Goal: Task Accomplishment & Management: Manage account settings

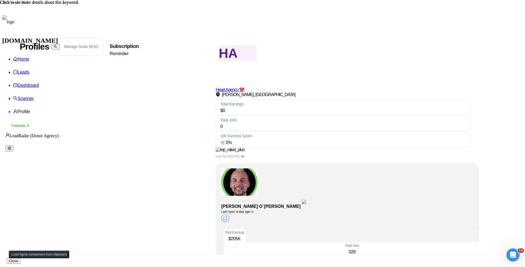
scroll to position [314, 0]
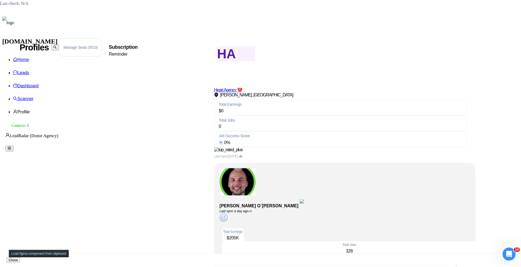
scroll to position [0, 0]
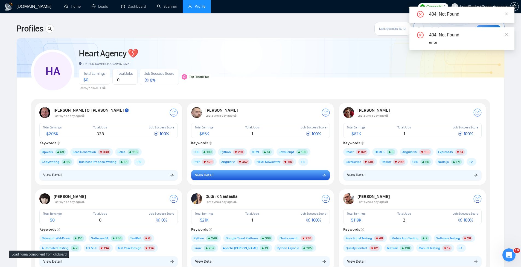
click at [279, 177] on button "View Detail" at bounding box center [260, 175] width 139 height 10
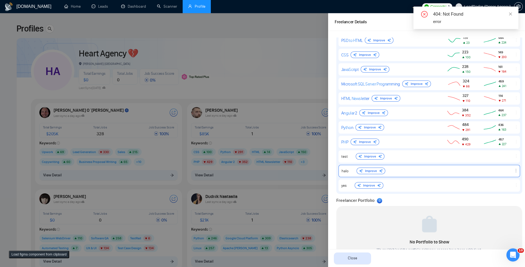
scroll to position [295, 0]
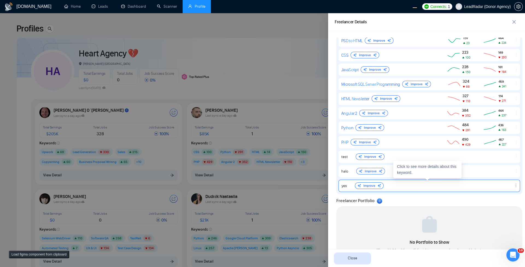
click at [414, 185] on div "yes Improve" at bounding box center [389, 185] width 94 height 7
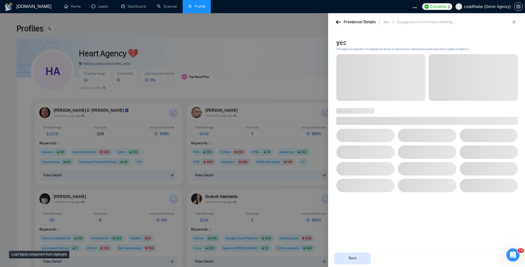
scroll to position [0, 0]
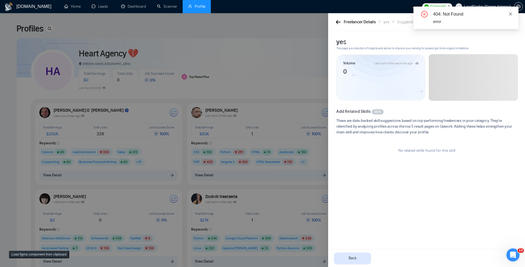
click at [510, 14] on icon "close" at bounding box center [511, 14] width 4 height 4
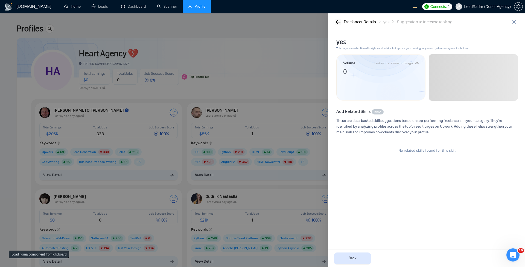
click at [339, 23] on icon "button" at bounding box center [338, 22] width 5 height 4
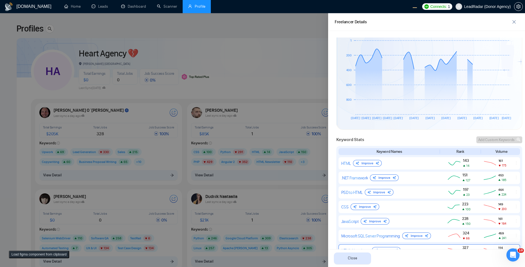
scroll to position [263, 0]
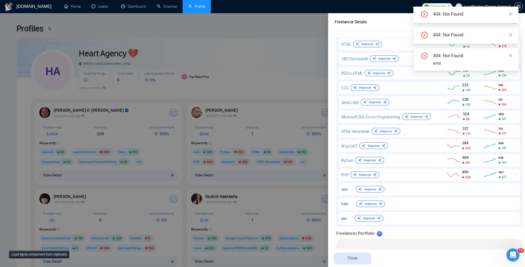
click at [217, 86] on div at bounding box center [262, 140] width 525 height 254
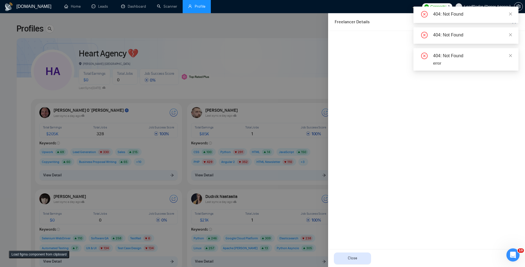
scroll to position [0, 0]
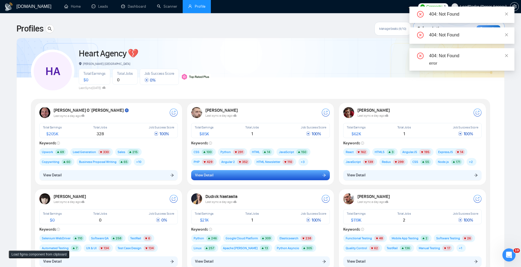
click at [206, 177] on span "View Detail" at bounding box center [204, 175] width 18 height 6
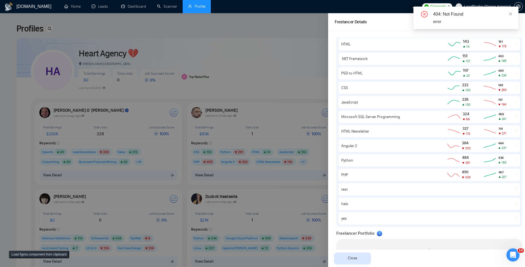
scroll to position [262, 0]
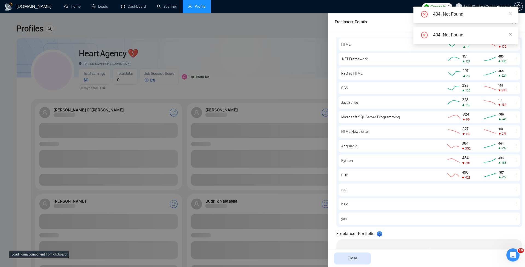
click at [275, 64] on div at bounding box center [262, 140] width 525 height 254
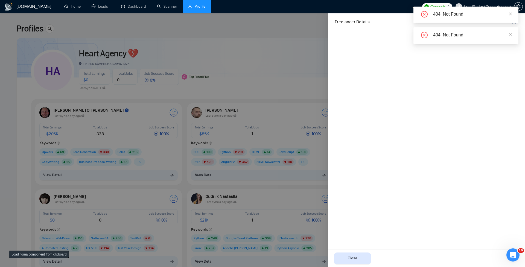
scroll to position [0, 0]
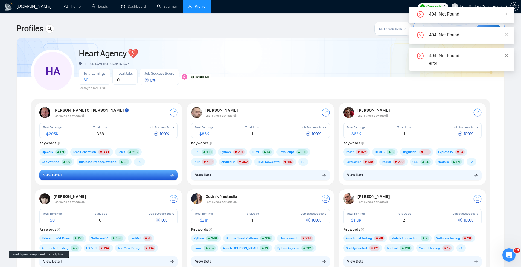
click at [148, 174] on button "View Detail" at bounding box center [108, 175] width 139 height 10
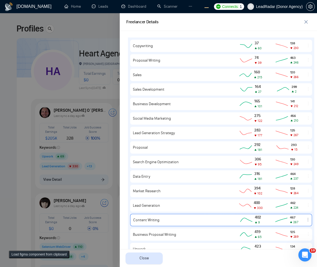
scroll to position [343, 0]
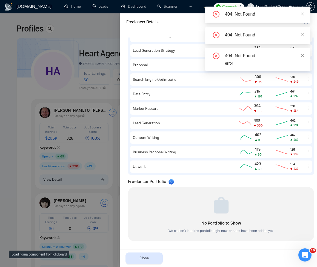
click at [56, 154] on div at bounding box center [158, 140] width 317 height 254
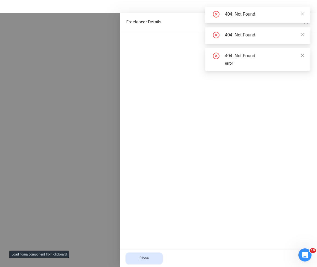
scroll to position [0, 0]
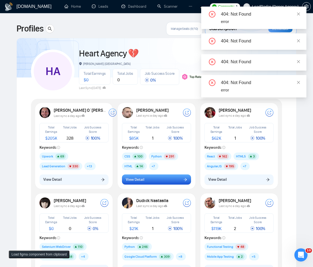
click at [137, 181] on span "View Detail" at bounding box center [135, 180] width 18 height 6
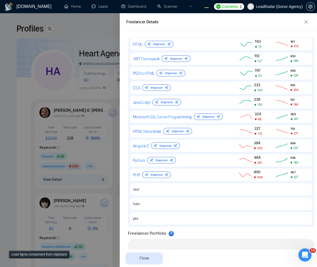
scroll to position [295, 0]
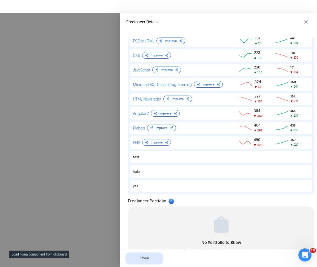
click at [67, 109] on div at bounding box center [158, 140] width 317 height 254
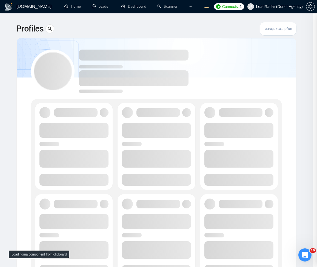
scroll to position [0, 0]
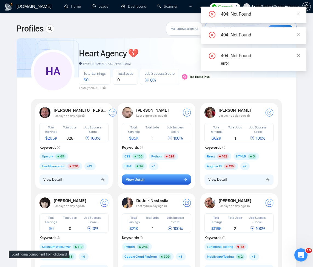
click at [137, 178] on span "View Detail" at bounding box center [135, 180] width 18 height 6
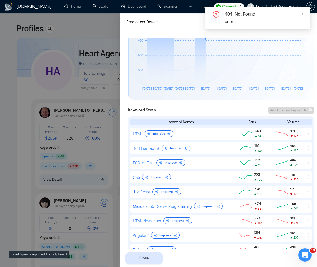
scroll to position [230, 0]
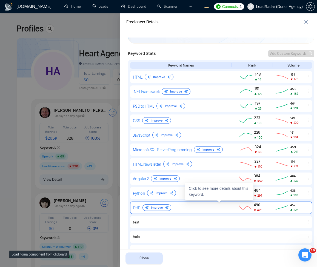
click at [305, 208] on icon "ellipsis" at bounding box center [307, 207] width 4 height 4
click at [288, 199] on span "Delete" at bounding box center [291, 199] width 10 height 5
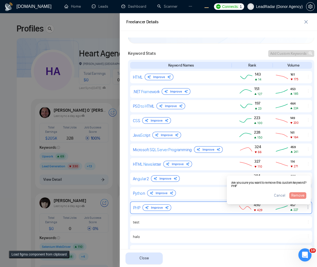
click at [77, 76] on div at bounding box center [158, 140] width 317 height 254
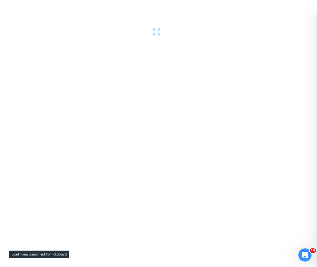
scroll to position [0, 0]
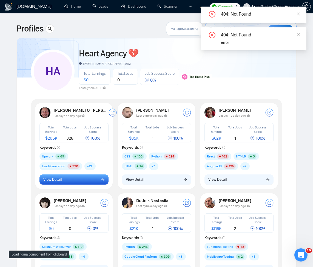
click at [99, 181] on button "View Detail" at bounding box center [73, 179] width 69 height 10
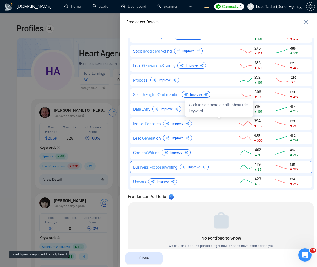
scroll to position [328, 0]
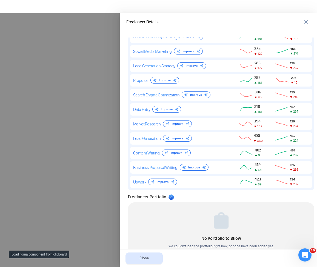
click at [101, 135] on div at bounding box center [158, 140] width 317 height 254
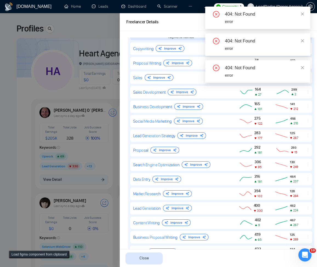
scroll to position [263, 0]
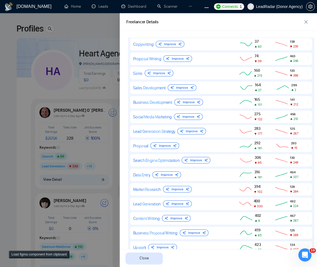
click at [50, 155] on div at bounding box center [158, 140] width 317 height 254
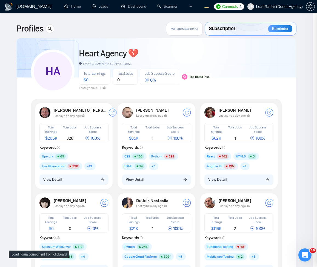
scroll to position [0, 0]
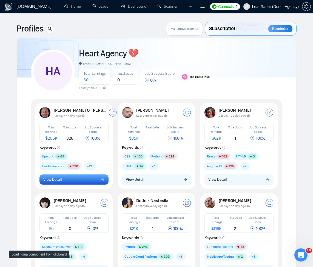
click at [84, 183] on button "View Detail" at bounding box center [73, 179] width 69 height 10
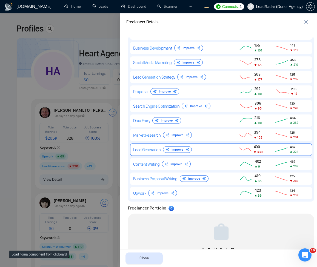
scroll to position [320, 0]
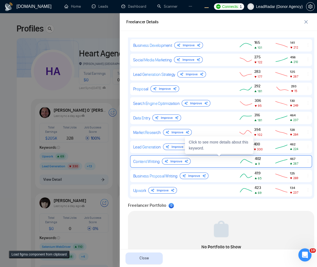
click at [305, 162] on icon "ellipsis" at bounding box center [307, 161] width 4 height 4
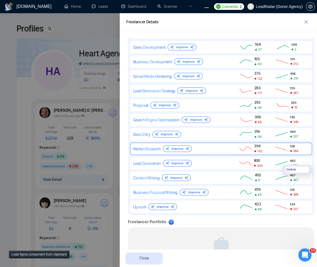
scroll to position [278, 0]
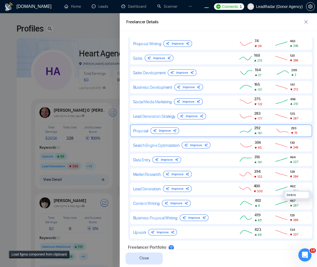
click at [229, 136] on div "Proposal Improve 292 181 293 15" at bounding box center [221, 131] width 182 height 12
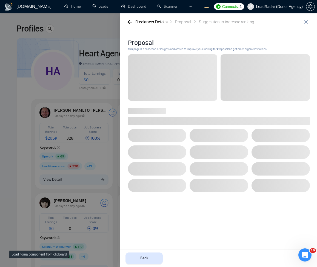
scroll to position [0, 0]
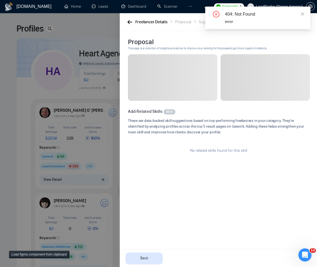
click at [128, 18] on div "Freelancer Details Proposal Suggestion to increase ranking" at bounding box center [218, 22] width 197 height 18
click at [127, 23] on button "button" at bounding box center [129, 22] width 7 height 6
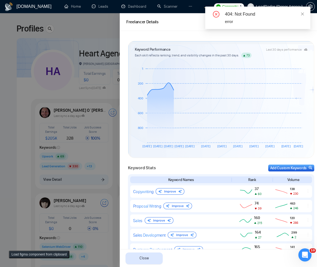
scroll to position [230, 0]
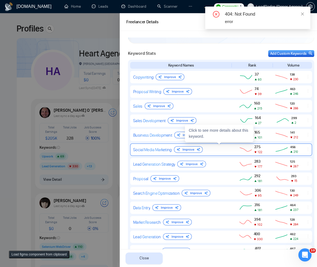
click at [305, 148] on icon "ellipsis" at bounding box center [307, 149] width 4 height 4
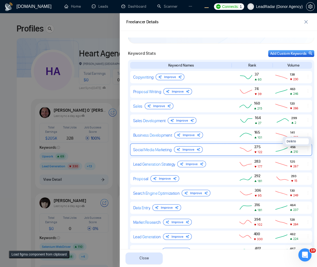
click at [289, 142] on span "Delete" at bounding box center [291, 140] width 10 height 5
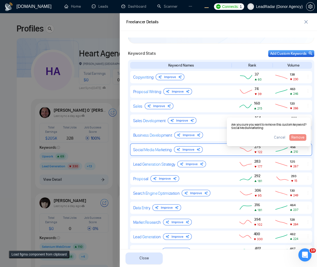
click at [282, 135] on span "Cancel" at bounding box center [279, 137] width 11 height 6
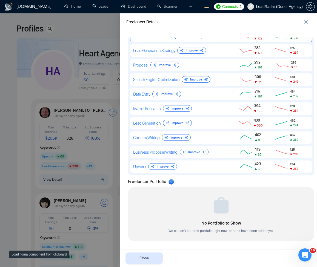
click at [246, 186] on div "Freelancer Portfolio 0 No Portfolio to Show We couldn’t load the portfolio righ…" at bounding box center [220, 209] width 189 height 63
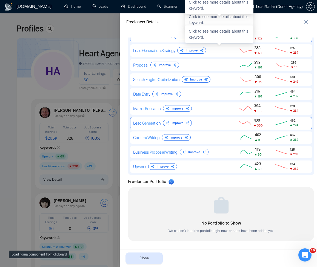
scroll to position [179, 0]
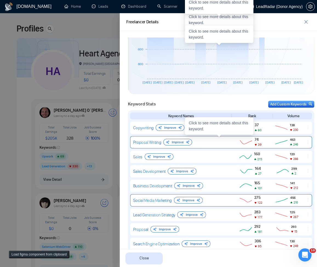
click at [305, 145] on div at bounding box center [307, 142] width 7 height 5
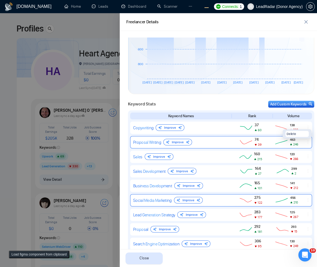
click at [290, 134] on span "Delete" at bounding box center [291, 133] width 10 height 5
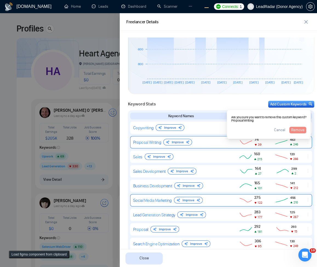
click at [275, 131] on span "Cancel" at bounding box center [279, 130] width 11 height 6
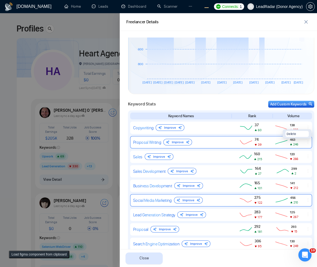
click at [309, 140] on div "Keyword Names Rank Volume Copywriting Improve 37 60 138 230 Proposal Writing Im…" at bounding box center [221, 224] width 186 height 229
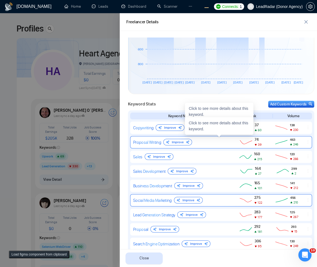
click at [277, 145] on icon at bounding box center [281, 142] width 15 height 7
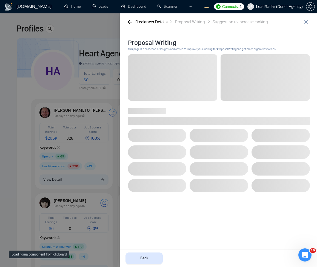
scroll to position [0, 0]
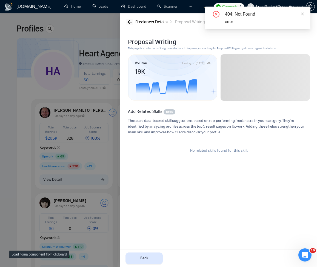
click at [129, 24] on icon "button" at bounding box center [129, 22] width 5 height 4
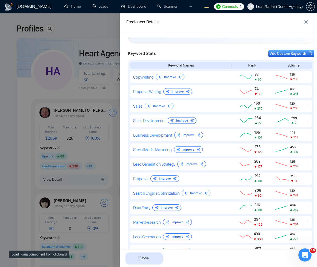
scroll to position [343, 0]
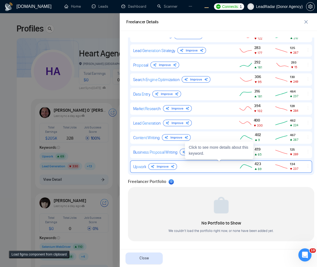
click at [305, 167] on icon "ellipsis" at bounding box center [307, 166] width 4 height 4
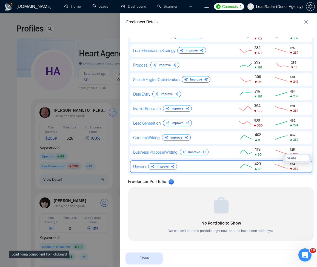
click at [294, 160] on button "Delete" at bounding box center [296, 158] width 23 height 6
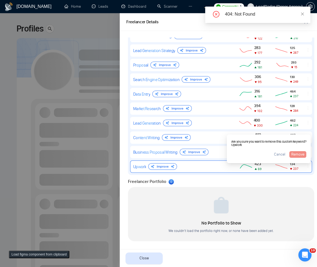
click at [51, 174] on div at bounding box center [158, 140] width 317 height 254
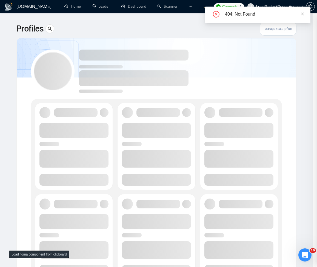
scroll to position [0, 0]
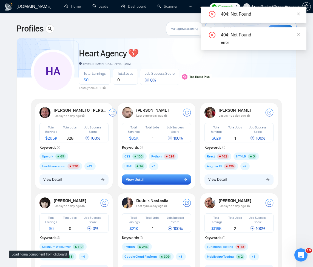
click at [151, 182] on button "View Detail" at bounding box center [156, 179] width 69 height 10
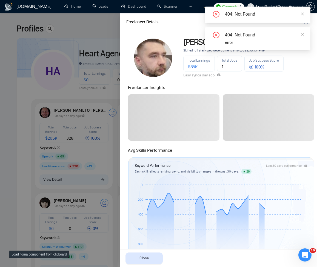
scroll to position [272, 0]
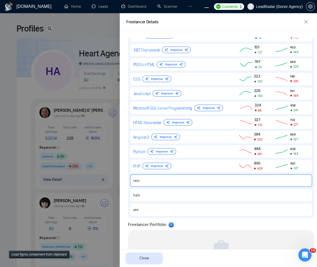
click at [305, 180] on icon "ellipsis" at bounding box center [307, 180] width 4 height 4
click at [301, 175] on button "Delete" at bounding box center [296, 172] width 23 height 6
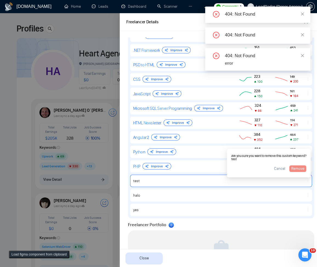
click at [91, 167] on div at bounding box center [158, 140] width 317 height 254
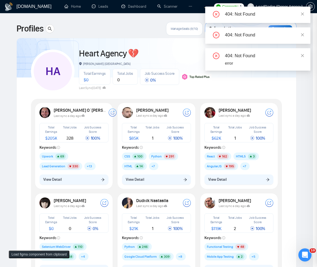
scroll to position [0, 0]
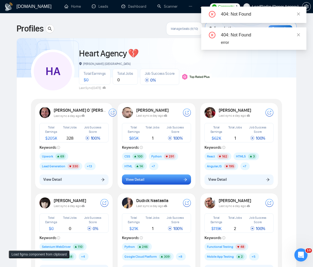
click at [139, 181] on span "View Detail" at bounding box center [135, 180] width 18 height 6
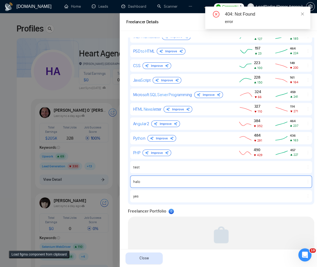
scroll to position [290, 0]
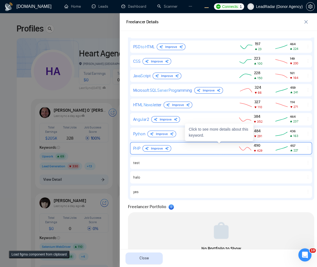
click at [305, 149] on icon "ellipsis" at bounding box center [307, 148] width 4 height 4
click at [299, 140] on button "Delete" at bounding box center [296, 140] width 23 height 6
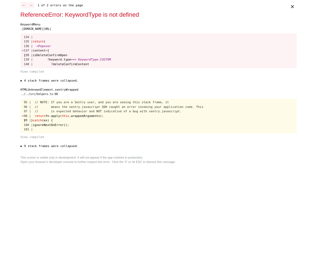
scroll to position [0, 0]
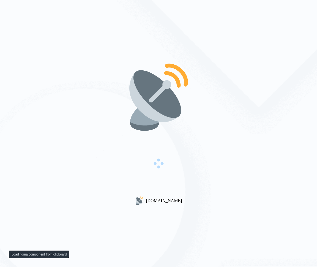
click at [78, 95] on div "[DOMAIN_NAME]" at bounding box center [158, 133] width 317 height 267
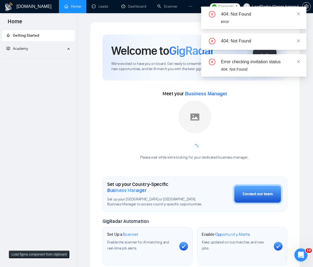
click at [186, 4] on li at bounding box center [190, 6] width 15 height 13
click at [187, 8] on li at bounding box center [190, 6] width 15 height 13
click at [188, 8] on icon "ellipsis" at bounding box center [190, 6] width 4 height 4
click at [203, 24] on div "404: Not Found error" at bounding box center [253, 18] width 105 height 22
click at [186, 4] on li at bounding box center [190, 6] width 15 height 13
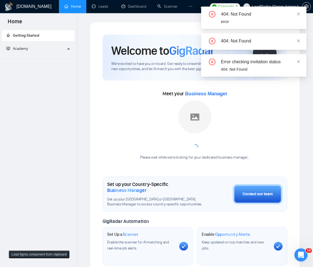
click at [188, 4] on icon "ellipsis" at bounding box center [190, 6] width 4 height 4
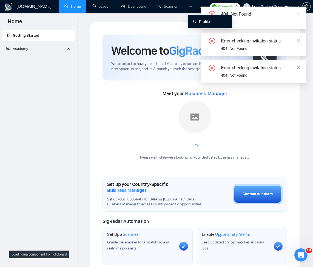
click at [193, 19] on link "Profile" at bounding box center [201, 21] width 18 height 4
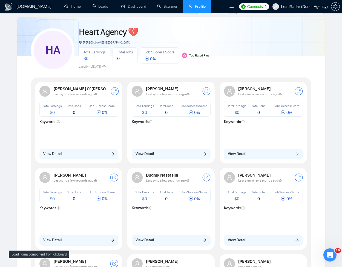
scroll to position [33, 0]
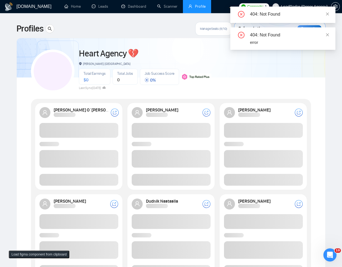
click at [330, 34] on div "404: Not Found error" at bounding box center [282, 38] width 105 height 22
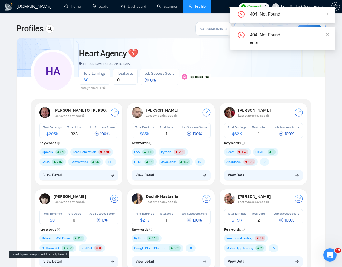
click at [327, 36] on icon "close" at bounding box center [327, 35] width 4 height 4
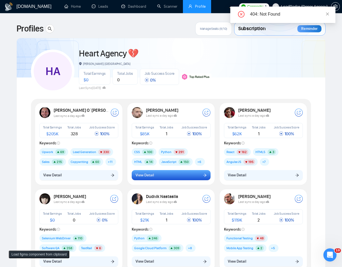
click at [145, 173] on span "View Detail" at bounding box center [144, 175] width 18 height 6
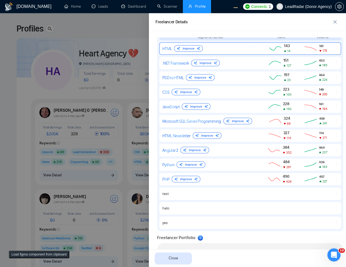
scroll to position [249, 0]
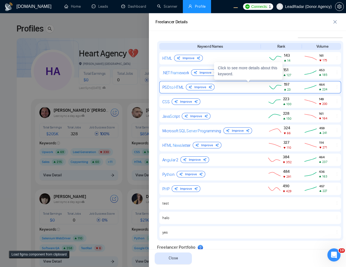
click at [244, 90] on div "PSD to HTML Improve" at bounding box center [209, 87] width 94 height 7
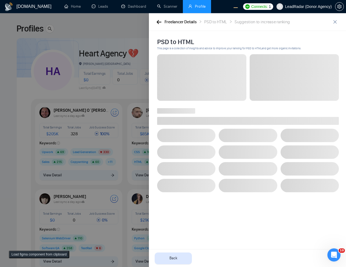
scroll to position [0, 0]
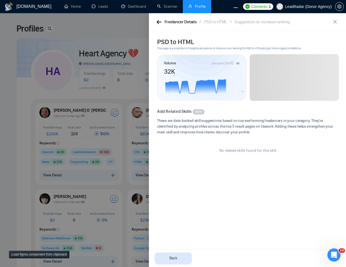
click at [162, 23] on div "Freelancer Details PSD to HTML Suggestion to increase ranking" at bounding box center [242, 22] width 175 height 7
click at [161, 23] on icon "button" at bounding box center [159, 22] width 5 height 4
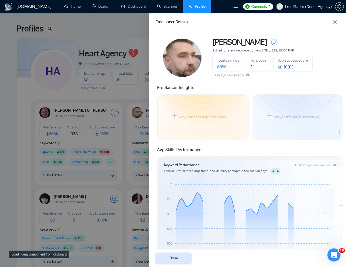
click at [134, 96] on div at bounding box center [173, 140] width 346 height 254
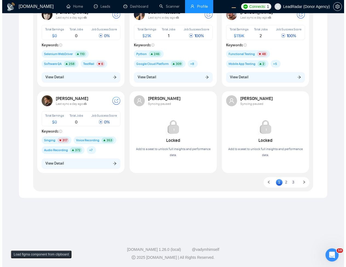
scroll to position [53, 0]
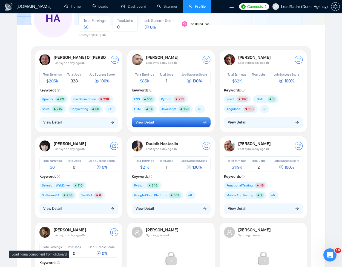
click at [177, 125] on button "View Detail" at bounding box center [171, 122] width 79 height 10
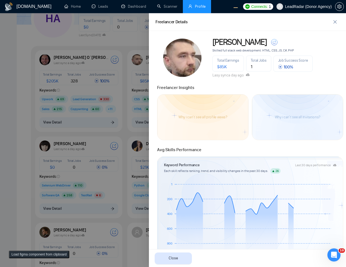
scroll to position [289, 0]
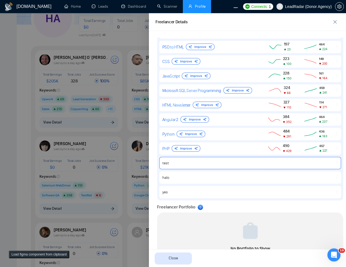
click at [335, 163] on icon "ellipsis" at bounding box center [337, 162] width 4 height 4
click at [327, 154] on button "Delete" at bounding box center [325, 155] width 23 height 6
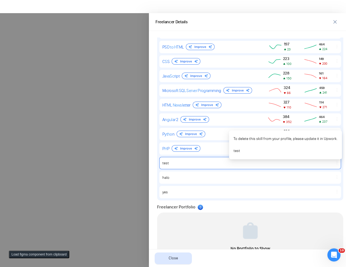
scroll to position [0, 0]
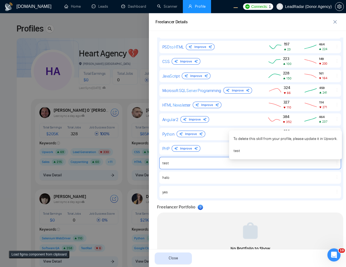
click at [62, 91] on div at bounding box center [173, 140] width 346 height 254
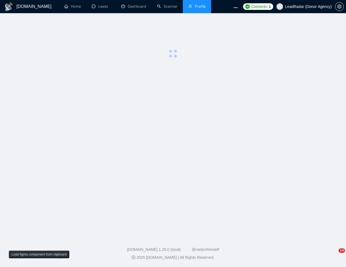
click at [175, 70] on main at bounding box center [173, 123] width 328 height 203
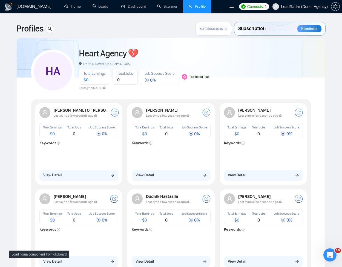
click at [202, 71] on div "Total Earnings $ 0 Total Jobs 0 Job Success Score 0 %" at bounding box center [145, 77] width 132 height 16
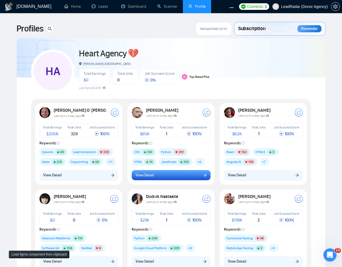
click at [174, 171] on button "View Detail" at bounding box center [171, 175] width 79 height 10
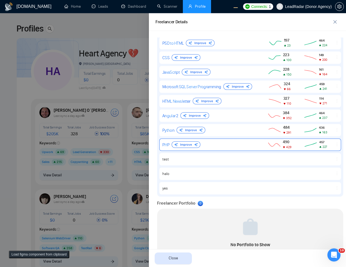
scroll to position [282, 0]
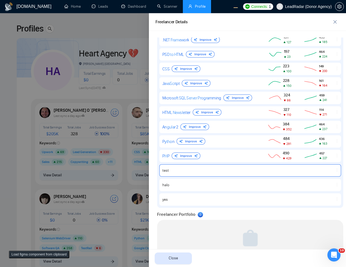
click at [335, 169] on icon "ellipsis" at bounding box center [337, 170] width 4 height 4
click at [327, 162] on button "Delete" at bounding box center [325, 162] width 23 height 6
click at [115, 79] on div at bounding box center [173, 140] width 346 height 254
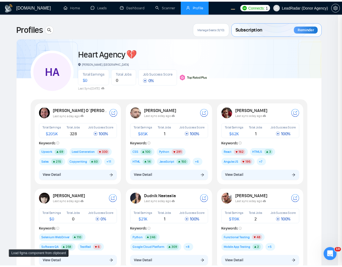
scroll to position [0, 0]
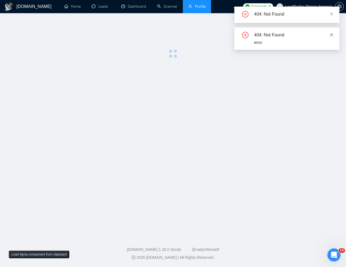
click at [333, 35] on icon "close" at bounding box center [332, 35] width 4 height 4
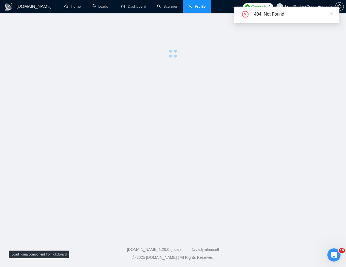
click at [332, 13] on icon "close" at bounding box center [331, 13] width 3 height 3
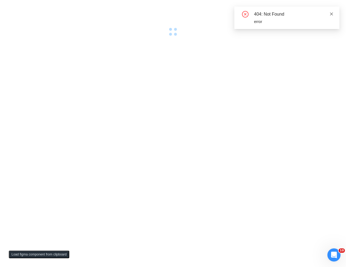
click at [331, 13] on icon "close" at bounding box center [331, 13] width 3 height 3
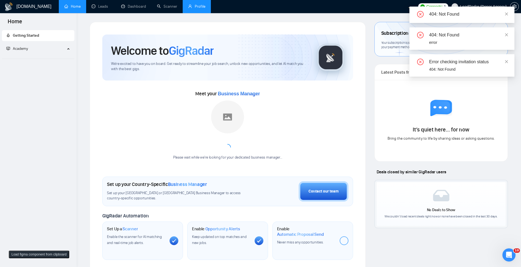
click at [202, 9] on link "Profile" at bounding box center [196, 6] width 17 height 5
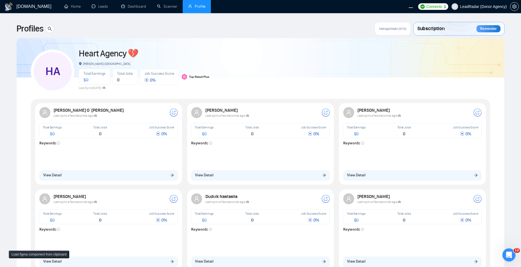
click at [335, 38] on div at bounding box center [261, 55] width 488 height 45
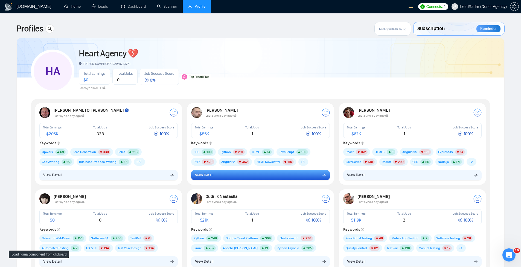
click at [266, 176] on button "View Detail" at bounding box center [260, 175] width 139 height 10
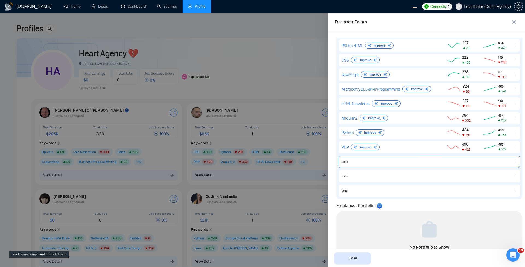
scroll to position [249, 0]
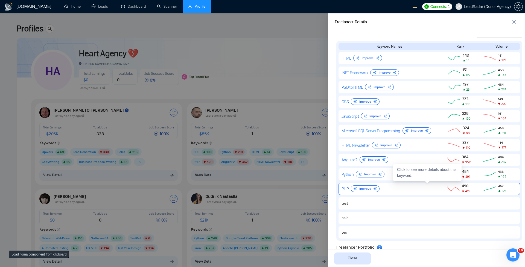
click at [512, 186] on div "PHP Improve 490 429 457 227" at bounding box center [430, 189] width 182 height 12
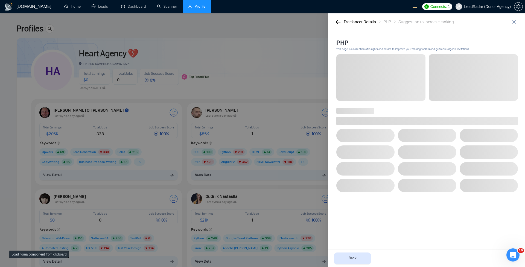
scroll to position [0, 0]
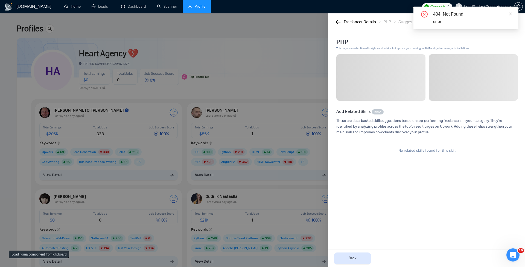
click at [341, 26] on div "Freelancer Details PHP Suggestion to increase ranking" at bounding box center [426, 22] width 197 height 18
click at [340, 21] on icon "button" at bounding box center [338, 22] width 5 height 4
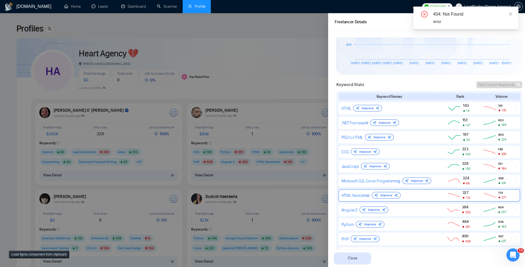
scroll to position [230, 0]
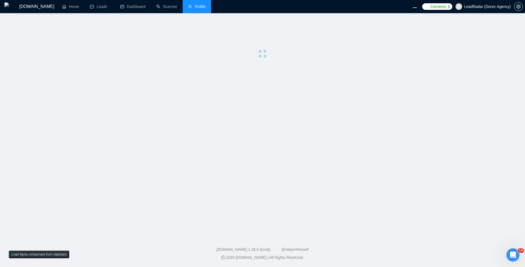
click at [276, 109] on main at bounding box center [263, 123] width 508 height 203
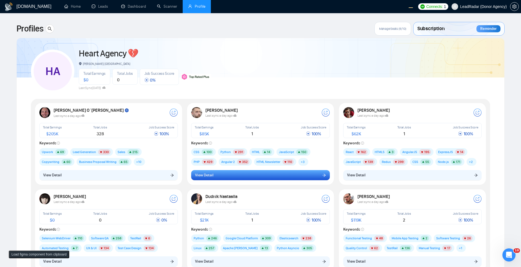
click at [235, 176] on button "View Detail" at bounding box center [260, 175] width 139 height 10
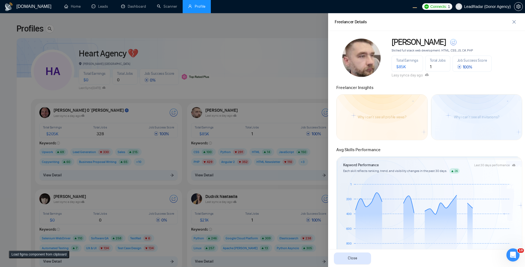
scroll to position [197, 0]
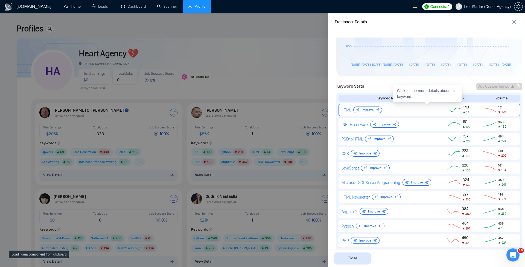
click at [386, 113] on div "HTML Improve 143 14 161 175" at bounding box center [430, 110] width 182 height 12
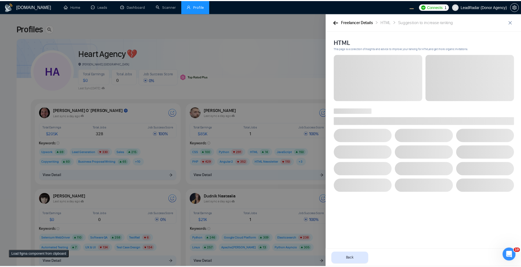
scroll to position [0, 0]
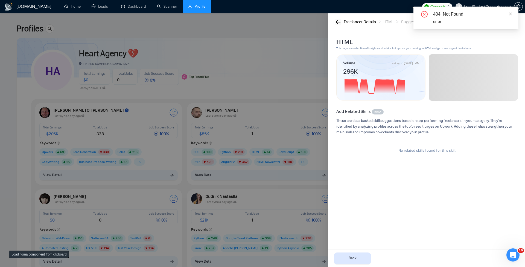
click at [337, 22] on icon "button" at bounding box center [338, 22] width 5 height 4
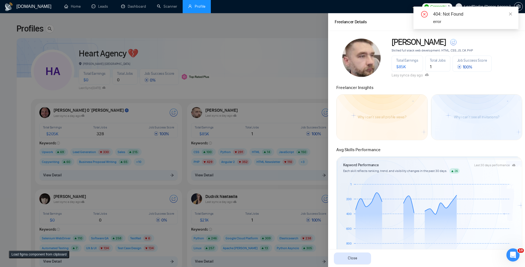
click at [157, 193] on div at bounding box center [262, 140] width 525 height 254
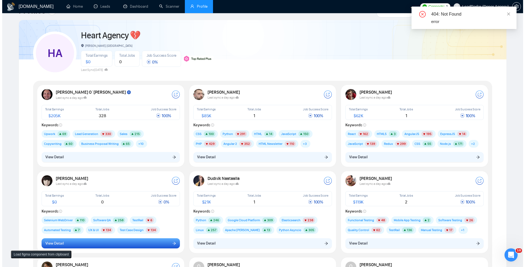
scroll to position [66, 0]
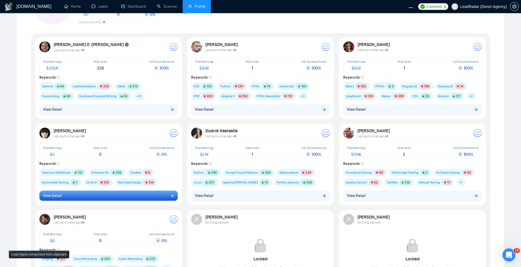
click at [143, 201] on button "View Detail" at bounding box center [108, 195] width 139 height 10
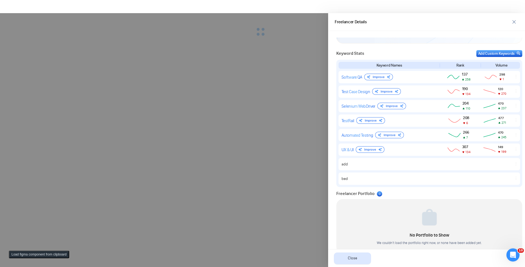
scroll to position [0, 0]
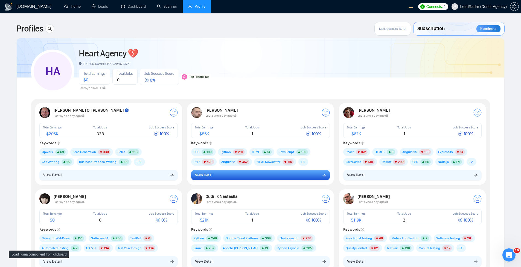
click at [253, 177] on button "View Detail" at bounding box center [260, 175] width 139 height 10
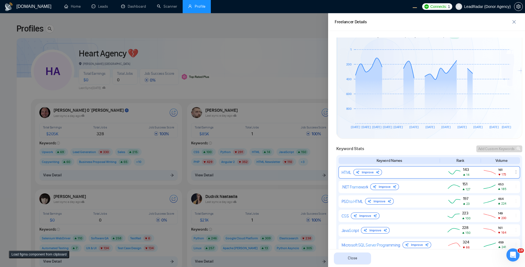
scroll to position [263, 0]
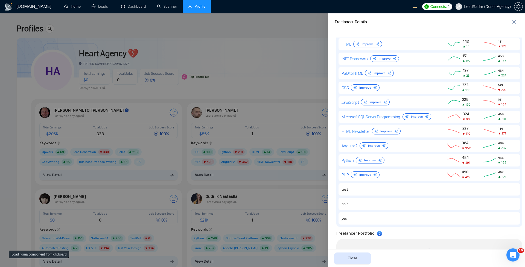
click at [201, 85] on div at bounding box center [262, 140] width 525 height 254
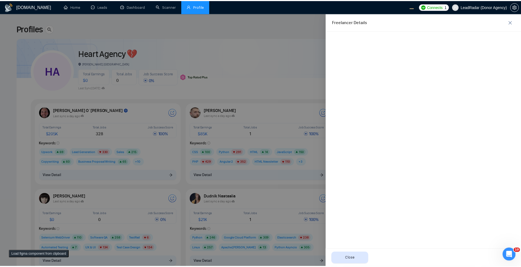
scroll to position [0, 0]
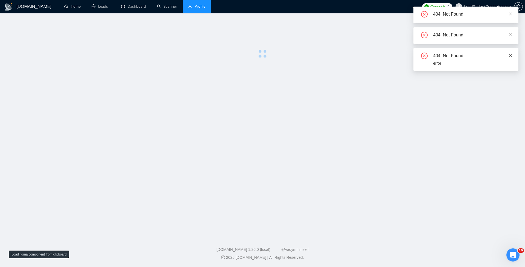
click at [511, 54] on icon "close" at bounding box center [511, 56] width 4 height 4
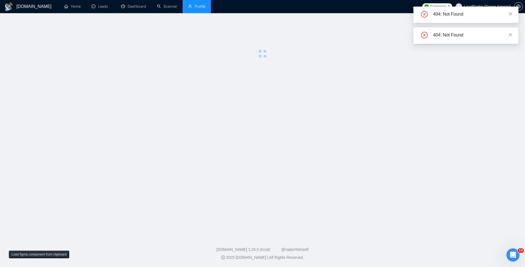
click at [514, 37] on div "404: Not Found" at bounding box center [466, 35] width 105 height 16
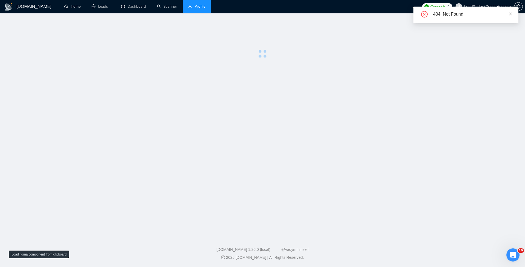
click at [510, 36] on body "[DOMAIN_NAME] Home Leads Dashboard Scanner Profile Connects: 1 LeadRadar (Donor…" at bounding box center [262, 133] width 525 height 267
click at [311, 109] on main at bounding box center [263, 123] width 508 height 203
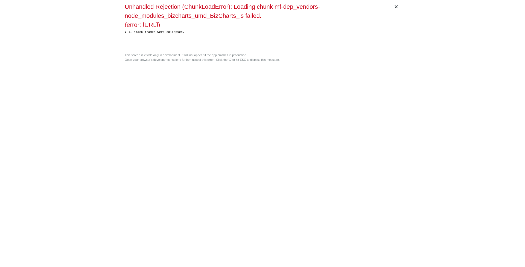
click at [205, 84] on div "× Unhandled Rejection (ChunkLoadError): Loading chunk mf-dep_vendors-node_modul…" at bounding box center [263, 133] width 280 height 267
click at [209, 74] on div "× Unhandled Rejection (ChunkLoadError): Loading chunk mf-dep_vendors-node_modul…" at bounding box center [263, 133] width 280 height 267
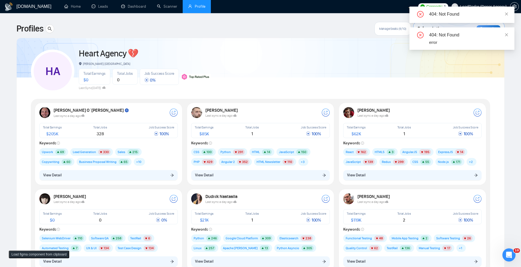
click at [225, 182] on div "[PERSON_NAME] Last sync a day ago Total Earnings $ 85K Total Jobs 1 Job Success…" at bounding box center [260, 144] width 145 height 80
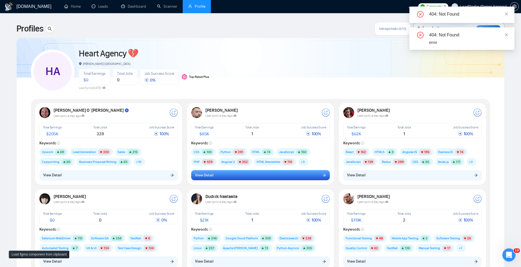
click at [230, 175] on button "View Detail" at bounding box center [260, 175] width 139 height 10
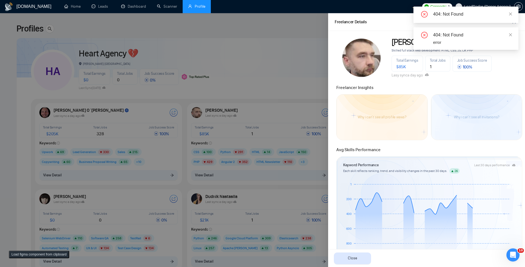
scroll to position [263, 0]
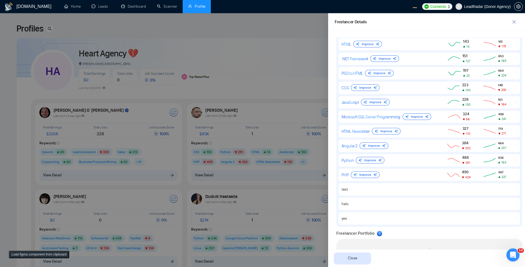
click at [277, 117] on div at bounding box center [262, 140] width 525 height 254
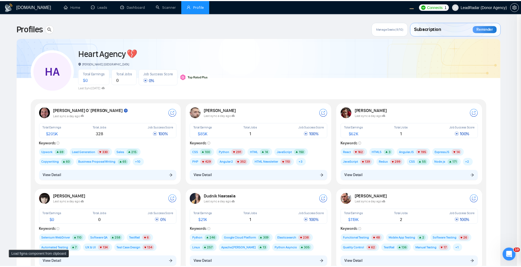
scroll to position [0, 0]
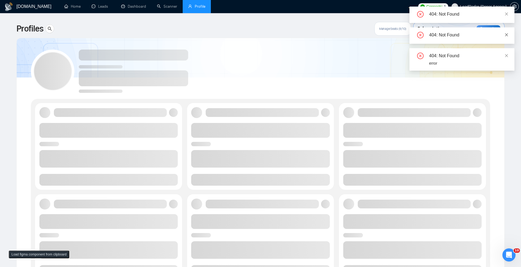
click at [506, 35] on icon "close" at bounding box center [507, 35] width 4 height 4
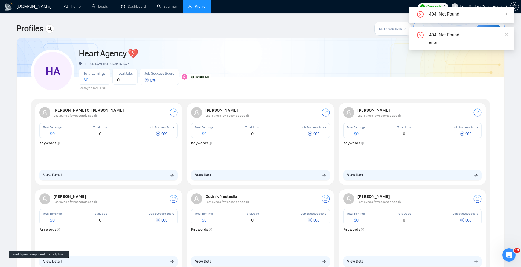
click at [507, 11] on link at bounding box center [507, 14] width 4 height 6
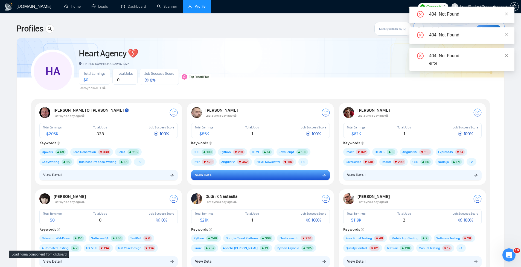
click at [261, 176] on button "View Detail" at bounding box center [260, 175] width 139 height 10
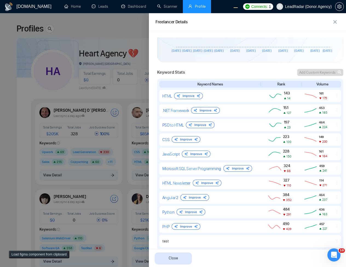
scroll to position [183, 0]
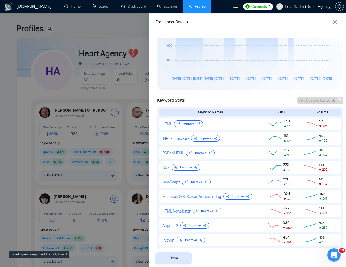
click at [122, 122] on div at bounding box center [173, 140] width 346 height 254
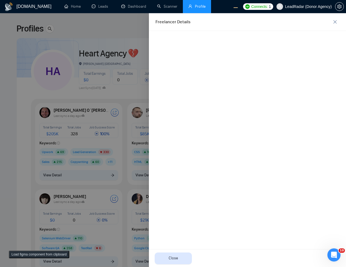
scroll to position [0, 0]
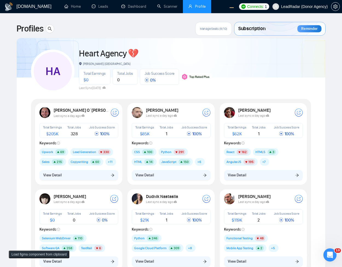
click at [88, 180] on button "View Detail" at bounding box center [78, 175] width 79 height 10
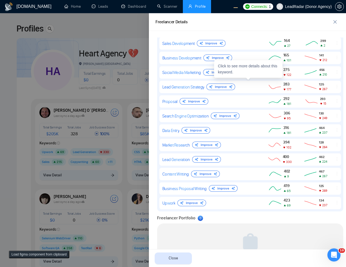
scroll to position [343, 0]
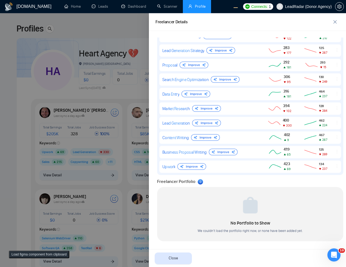
click at [99, 42] on div at bounding box center [173, 140] width 346 height 254
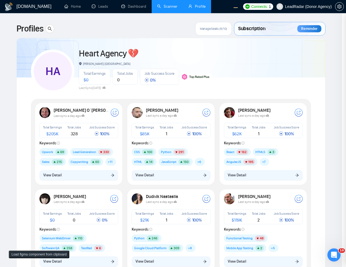
scroll to position [0, 0]
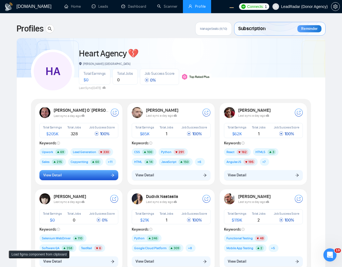
click at [66, 178] on button "View Detail" at bounding box center [78, 175] width 79 height 10
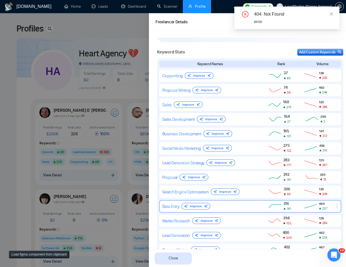
scroll to position [330, 0]
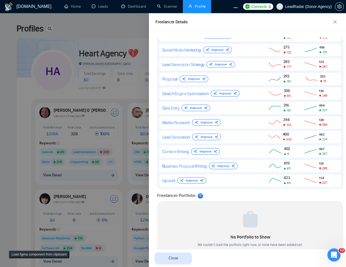
click at [123, 100] on div at bounding box center [173, 140] width 346 height 254
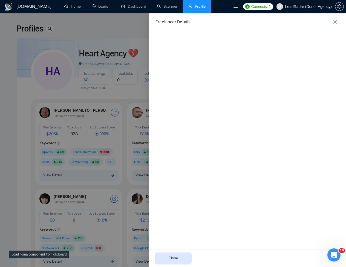
scroll to position [0, 0]
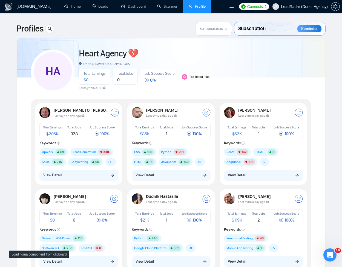
click at [141, 173] on span "View Detail" at bounding box center [144, 175] width 18 height 6
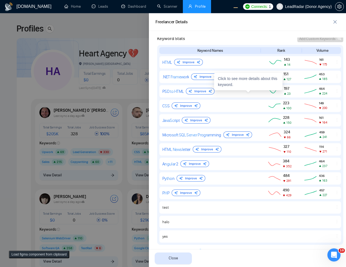
scroll to position [289, 0]
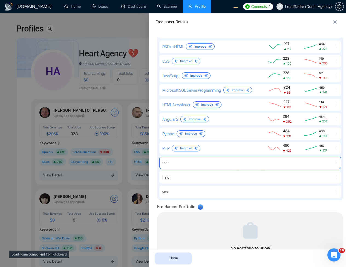
click at [333, 164] on div at bounding box center [336, 162] width 7 height 5
click at [333, 163] on div at bounding box center [336, 162] width 7 height 5
click at [335, 163] on icon "ellipsis" at bounding box center [337, 162] width 4 height 4
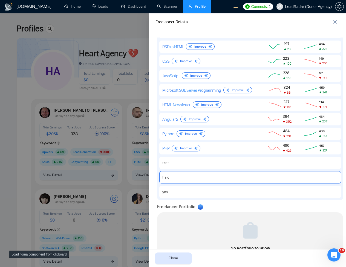
click at [266, 177] on div at bounding box center [279, 177] width 37 height 7
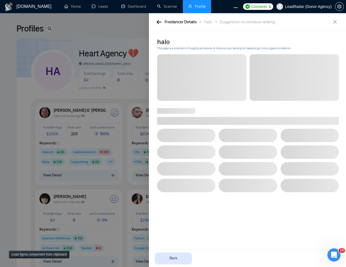
scroll to position [0, 0]
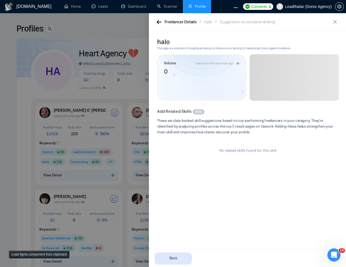
click at [173, 21] on div "Freelancer Details" at bounding box center [180, 22] width 32 height 7
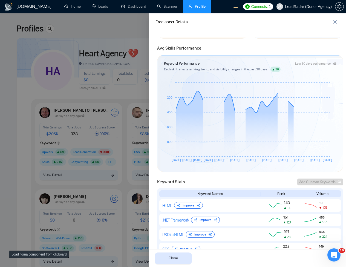
scroll to position [263, 0]
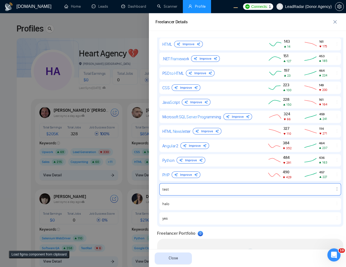
click at [300, 191] on div "test" at bounding box center [250, 189] width 182 height 12
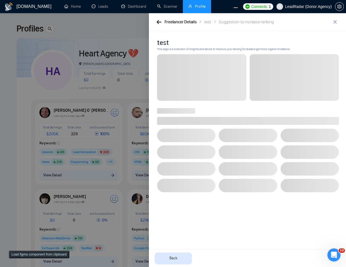
scroll to position [0, 0]
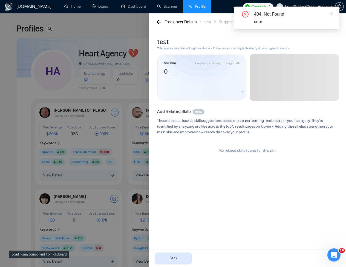
click at [162, 23] on button "button" at bounding box center [158, 22] width 7 height 6
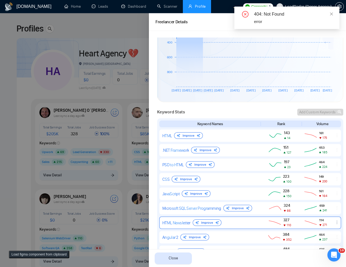
scroll to position [230, 0]
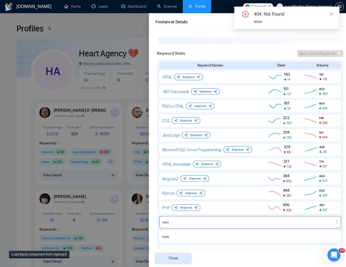
click at [335, 221] on icon "ellipsis" at bounding box center [337, 222] width 4 height 4
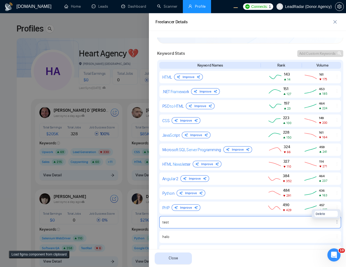
click at [329, 214] on button "Delete" at bounding box center [325, 214] width 23 height 6
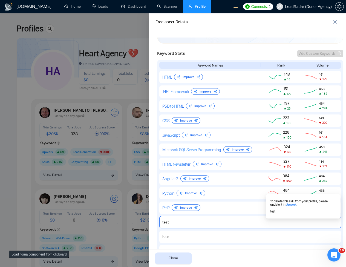
click at [26, 252] on button "Load figma component from clipboard" at bounding box center [39, 254] width 60 height 8
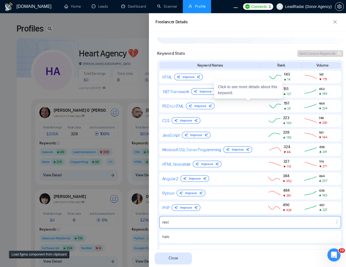
click at [36, 256] on button "Load figma component from clipboard" at bounding box center [39, 254] width 60 height 8
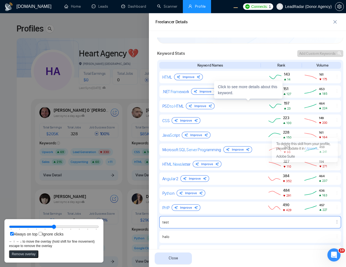
drag, startPoint x: 44, startPoint y: 26, endPoint x: 305, endPoint y: 157, distance: 292.7
click at [305, 157] on icon at bounding box center [304, 156] width 57 height 5
drag, startPoint x: 55, startPoint y: 227, endPoint x: 74, endPoint y: 229, distance: 18.9
click at [74, 229] on input "range" at bounding box center [54, 227] width 90 height 6
click at [334, 164] on icon at bounding box center [305, 153] width 86 height 44
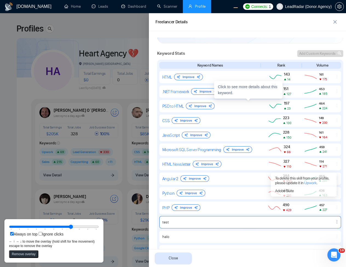
drag, startPoint x: 328, startPoint y: 160, endPoint x: 327, endPoint y: 194, distance: 34.5
click at [327, 194] on icon at bounding box center [304, 185] width 66 height 24
click at [332, 208] on icon at bounding box center [304, 187] width 86 height 44
click at [334, 207] on icon at bounding box center [304, 187] width 86 height 44
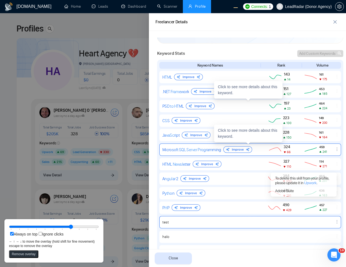
click at [184, 149] on div "Microsoft SQL Server Programming" at bounding box center [191, 149] width 59 height 5
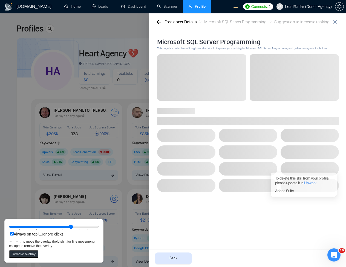
scroll to position [0, 0]
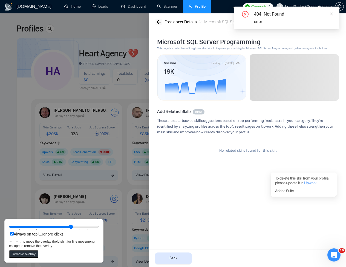
click at [156, 22] on button "button" at bounding box center [158, 22] width 7 height 6
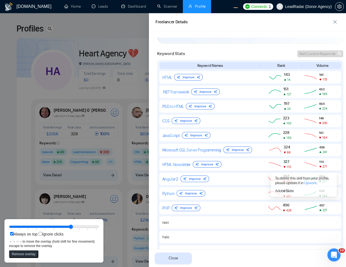
scroll to position [227, 0]
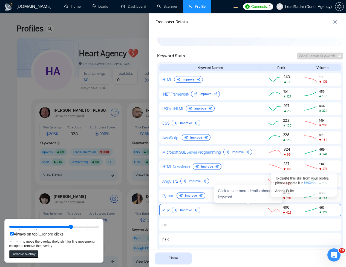
click at [334, 213] on div "PHP Improve 490 429 457 227" at bounding box center [250, 210] width 182 height 12
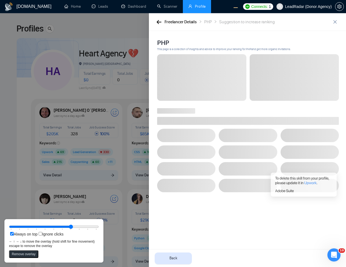
scroll to position [0, 0]
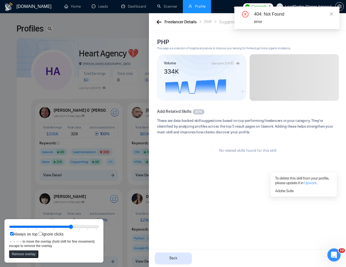
click at [157, 24] on icon "button" at bounding box center [159, 22] width 5 height 4
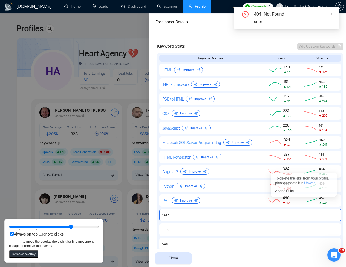
scroll to position [230, 0]
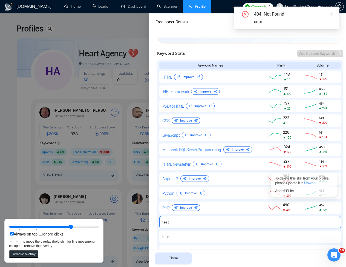
click at [335, 222] on icon "ellipsis" at bounding box center [337, 222] width 4 height 4
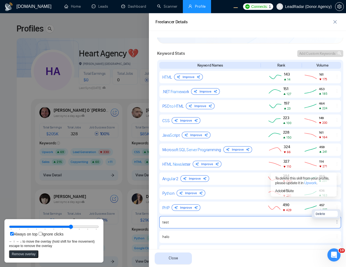
click at [320, 213] on span "Delete" at bounding box center [321, 213] width 10 height 5
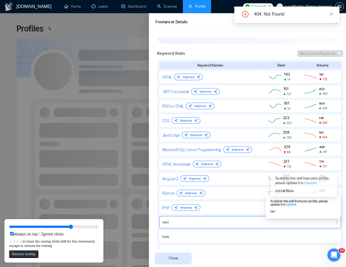
click at [123, 163] on div at bounding box center [173, 140] width 346 height 254
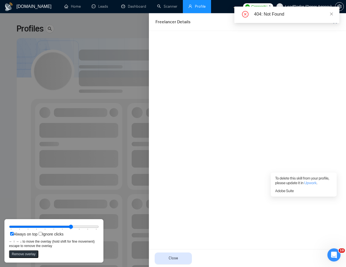
scroll to position [0, 0]
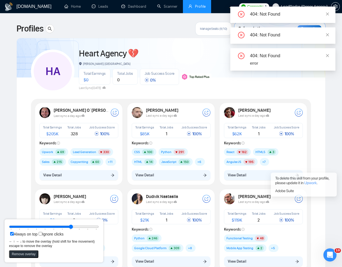
click at [169, 178] on button "View Detail" at bounding box center [171, 175] width 79 height 10
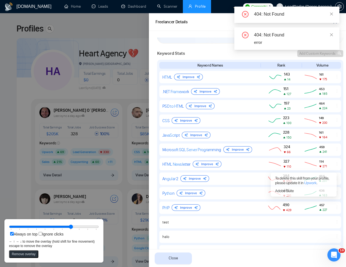
scroll to position [229, 0]
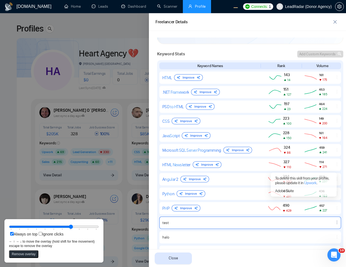
click at [335, 224] on icon "ellipsis" at bounding box center [337, 222] width 4 height 4
click at [319, 213] on span "Delete" at bounding box center [321, 214] width 10 height 5
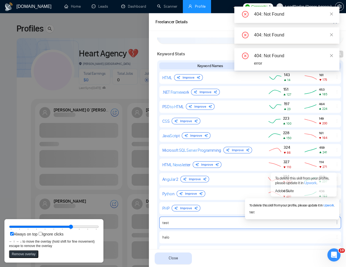
click at [112, 93] on div at bounding box center [173, 140] width 346 height 254
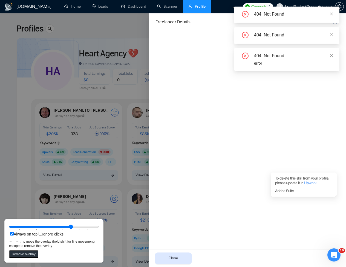
scroll to position [0, 0]
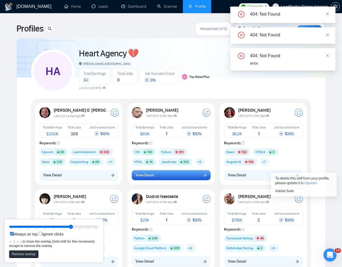
click at [167, 175] on button "View Detail" at bounding box center [171, 175] width 79 height 10
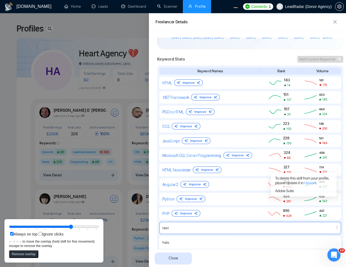
scroll to position [223, 0]
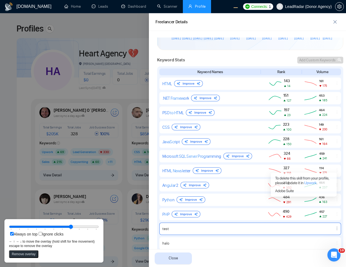
click at [335, 229] on icon "ellipsis" at bounding box center [337, 228] width 4 height 4
click at [322, 220] on button "Delete" at bounding box center [325, 220] width 23 height 6
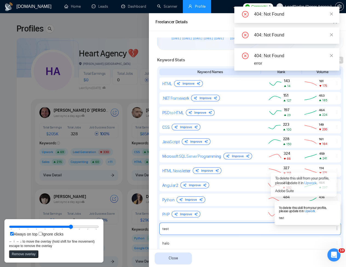
click at [95, 164] on div at bounding box center [173, 140] width 346 height 254
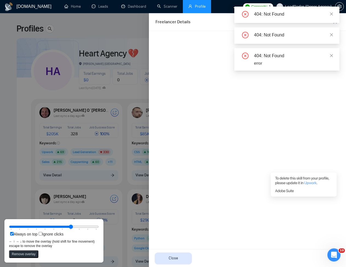
scroll to position [0, 0]
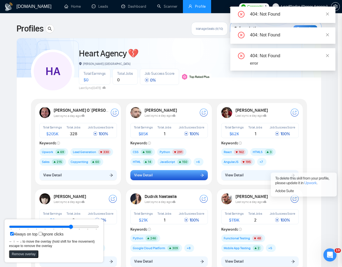
click at [136, 171] on button "View Detail" at bounding box center [168, 175] width 77 height 10
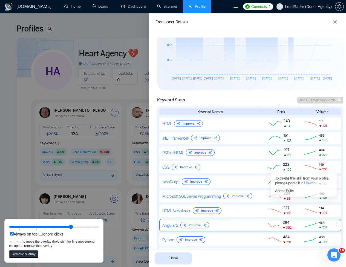
scroll to position [183, 0]
click at [335, 226] on icon "ellipsis" at bounding box center [337, 225] width 4 height 4
click at [329, 219] on button "Delete" at bounding box center [325, 217] width 23 height 6
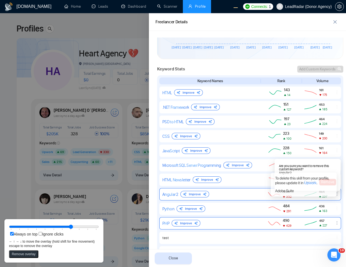
scroll to position [216, 0]
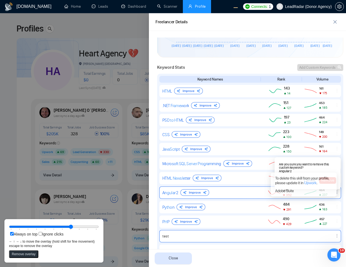
click at [335, 237] on icon "ellipsis" at bounding box center [337, 235] width 4 height 4
click at [326, 229] on button "Delete" at bounding box center [325, 228] width 23 height 6
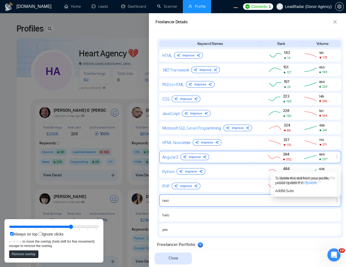
scroll to position [249, 0]
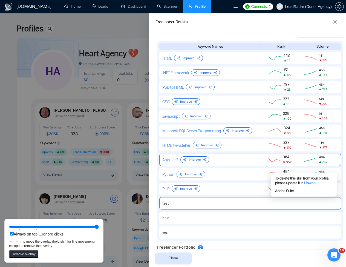
drag, startPoint x: 84, startPoint y: 226, endPoint x: 132, endPoint y: 226, distance: 47.3
type input "100"
click at [99, 226] on input "range" at bounding box center [54, 227] width 90 height 6
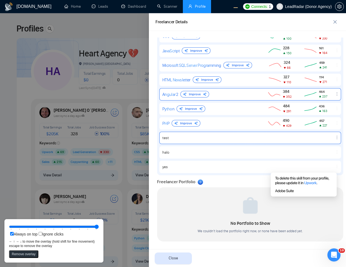
scroll to position [314, 0]
click at [334, 140] on div at bounding box center [336, 137] width 7 height 5
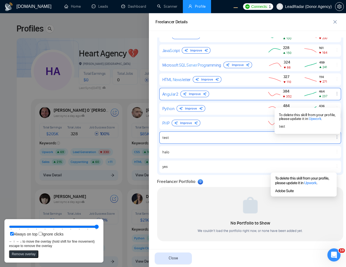
click at [335, 136] on icon "ellipsis" at bounding box center [337, 137] width 4 height 4
click at [337, 136] on icon "ellipsis" at bounding box center [337, 136] width 1 height 3
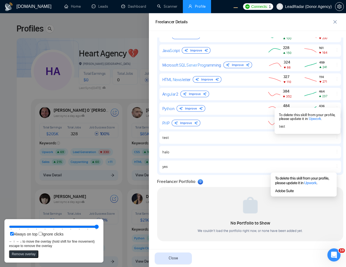
click at [20, 124] on div at bounding box center [173, 140] width 346 height 254
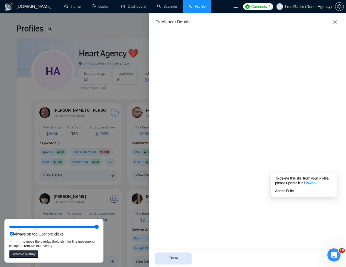
scroll to position [0, 0]
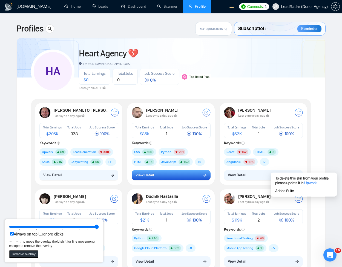
click at [145, 173] on span "View Detail" at bounding box center [144, 175] width 18 height 6
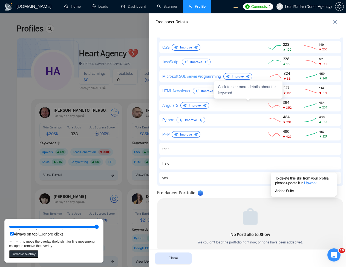
scroll to position [315, 0]
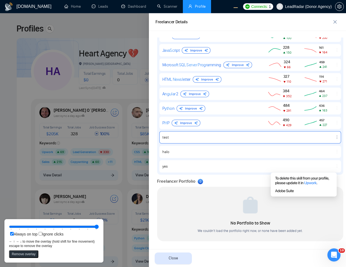
click at [335, 139] on icon "ellipsis" at bounding box center [337, 137] width 4 height 4
click at [318, 125] on div "Delete" at bounding box center [326, 129] width 29 height 9
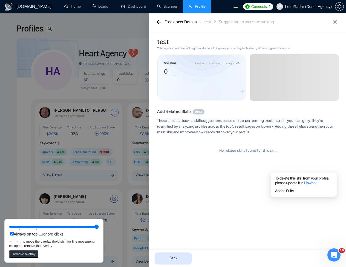
click at [165, 22] on div "Freelancer Details" at bounding box center [180, 22] width 32 height 7
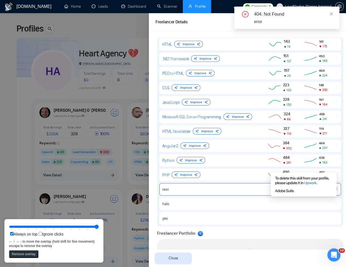
scroll to position [314, 0]
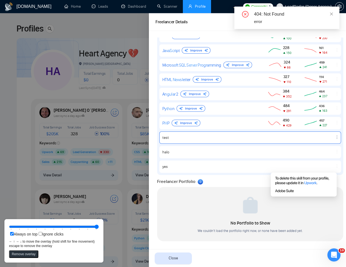
click at [335, 137] on icon "ellipsis" at bounding box center [337, 137] width 4 height 4
click at [323, 129] on button "Delete" at bounding box center [325, 129] width 23 height 6
click at [253, 192] on div at bounding box center [250, 202] width 178 height 23
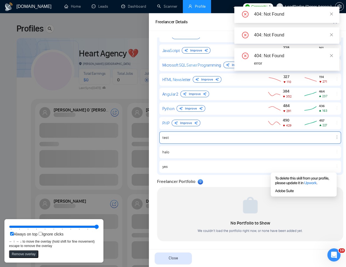
click at [124, 62] on div at bounding box center [173, 140] width 346 height 254
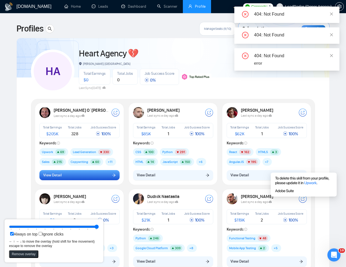
scroll to position [0, 0]
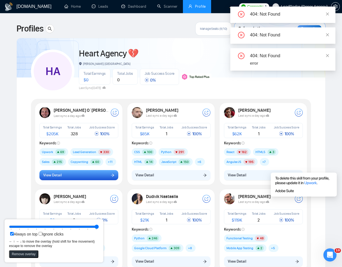
click at [83, 173] on button "View Detail" at bounding box center [78, 175] width 79 height 10
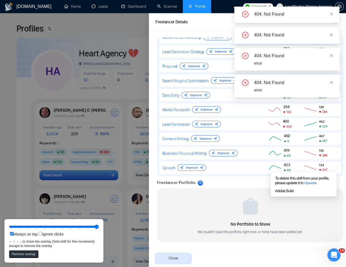
scroll to position [343, 0]
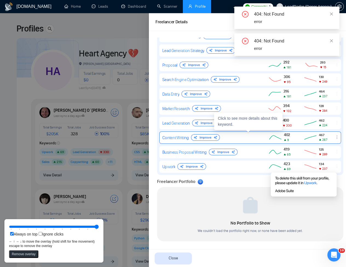
click at [335, 138] on icon "ellipsis" at bounding box center [337, 137] width 4 height 4
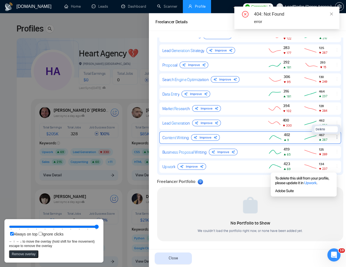
click at [326, 128] on button "Delete" at bounding box center [325, 129] width 23 height 6
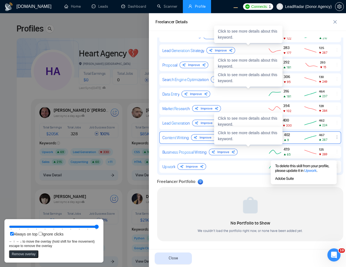
drag, startPoint x: 316, startPoint y: 191, endPoint x: 316, endPoint y: 178, distance: 12.3
click at [316, 178] on icon at bounding box center [303, 178] width 57 height 5
click at [335, 152] on icon "ellipsis" at bounding box center [337, 151] width 4 height 4
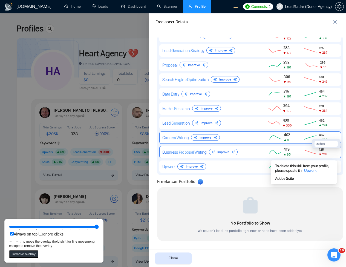
click at [327, 144] on button "Delete" at bounding box center [325, 144] width 23 height 6
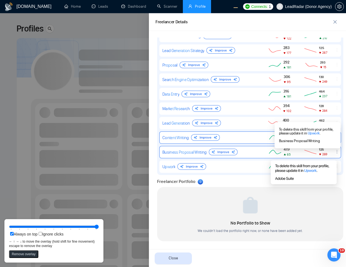
click at [96, 120] on div at bounding box center [173, 140] width 346 height 254
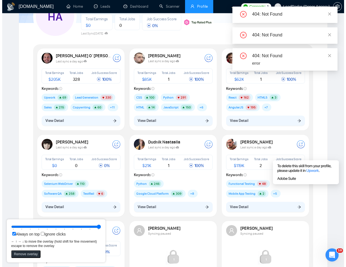
scroll to position [53, 0]
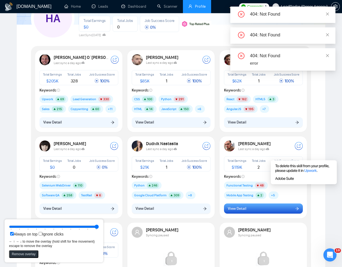
click at [236, 210] on span "View Detail" at bounding box center [237, 209] width 18 height 6
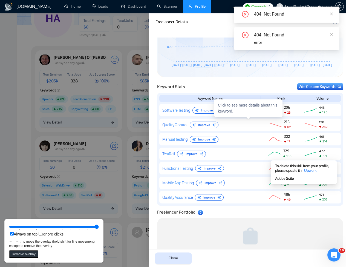
scroll to position [228, 0]
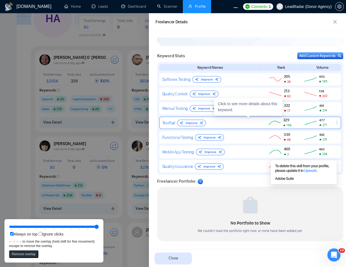
click at [335, 123] on icon "ellipsis" at bounding box center [337, 122] width 4 height 4
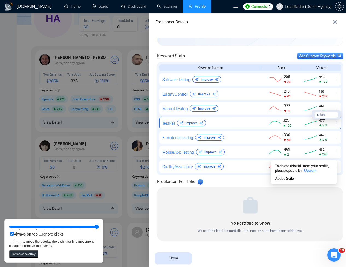
click at [326, 114] on button "Delete" at bounding box center [325, 115] width 23 height 6
click at [335, 122] on icon "ellipsis" at bounding box center [337, 122] width 4 height 4
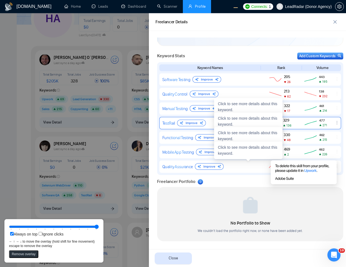
click at [335, 122] on icon "ellipsis" at bounding box center [337, 122] width 4 height 4
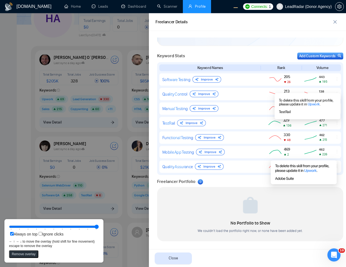
click at [229, 201] on div at bounding box center [250, 202] width 178 height 23
click at [89, 140] on div at bounding box center [173, 140] width 346 height 254
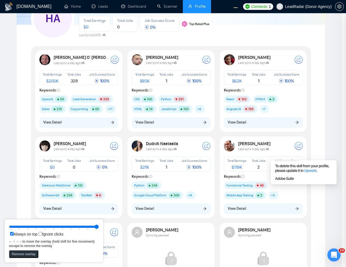
scroll to position [0, 0]
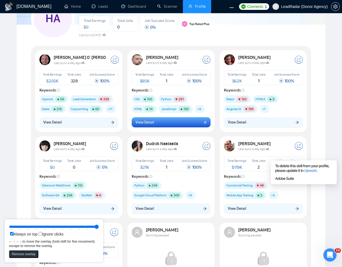
click at [136, 125] on span "View Detail" at bounding box center [144, 122] width 18 height 6
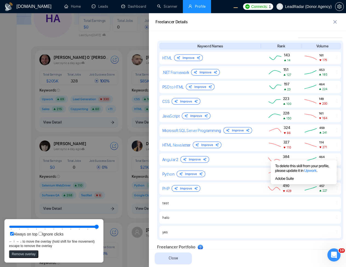
scroll to position [289, 0]
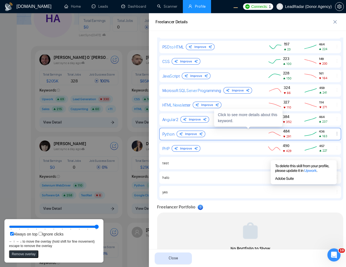
click at [335, 134] on icon "ellipsis" at bounding box center [337, 133] width 4 height 4
click at [323, 125] on button "Delete" at bounding box center [325, 126] width 23 height 6
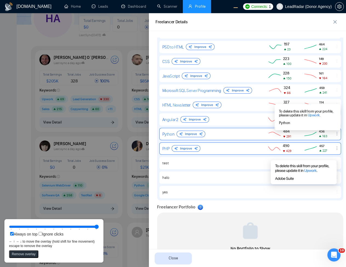
scroll to position [314, 0]
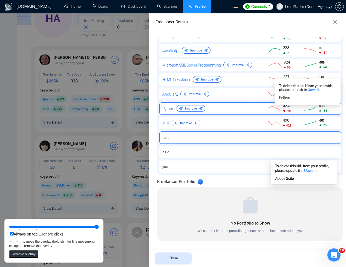
click at [333, 139] on div at bounding box center [336, 137] width 7 height 5
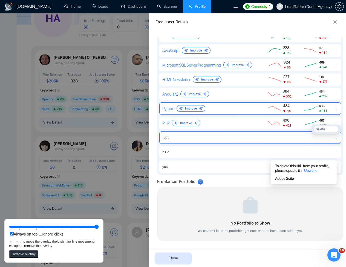
click at [327, 129] on button "Delete" at bounding box center [325, 129] width 23 height 6
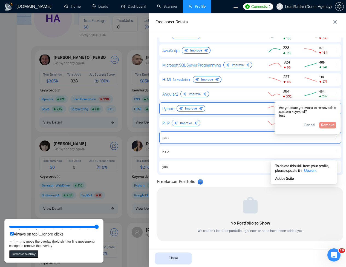
click at [28, 252] on button "Remove overlay" at bounding box center [23, 254] width 29 height 8
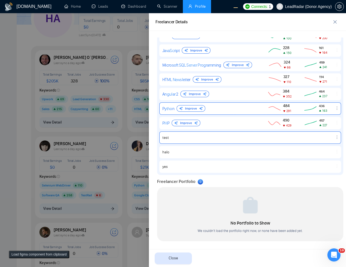
click at [28, 252] on button "Load figma component from clipboard" at bounding box center [39, 254] width 60 height 8
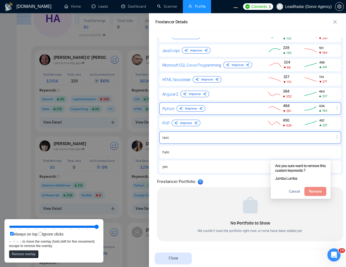
click at [335, 135] on icon "ellipsis" at bounding box center [337, 137] width 4 height 4
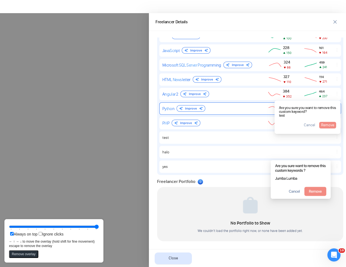
scroll to position [0, 0]
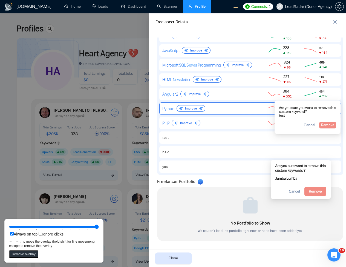
click at [126, 97] on div at bounding box center [173, 140] width 346 height 254
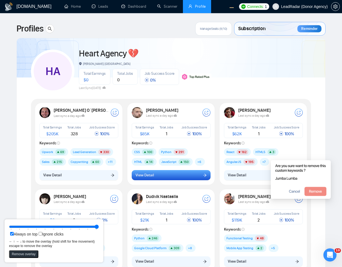
click at [151, 176] on span "View Detail" at bounding box center [144, 175] width 18 height 6
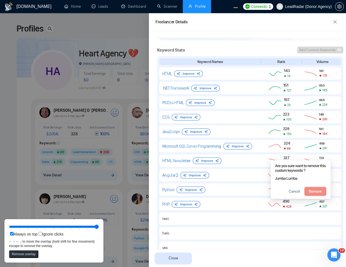
scroll to position [296, 0]
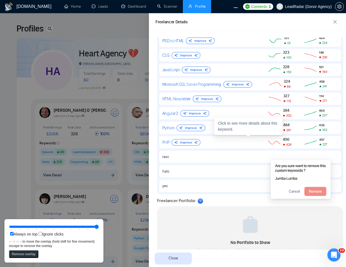
click at [333, 156] on icon at bounding box center [301, 182] width 80 height 58
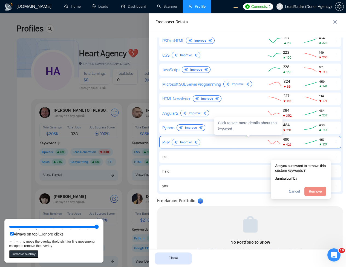
click at [333, 144] on div at bounding box center [336, 142] width 7 height 5
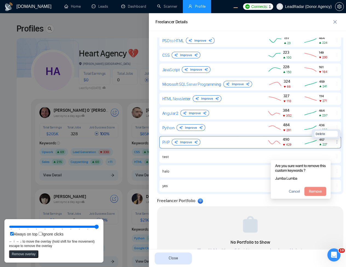
click at [320, 133] on span "Delete" at bounding box center [321, 133] width 10 height 5
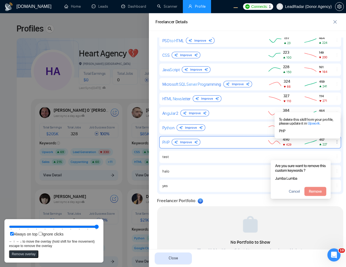
click at [332, 158] on icon at bounding box center [301, 182] width 80 height 58
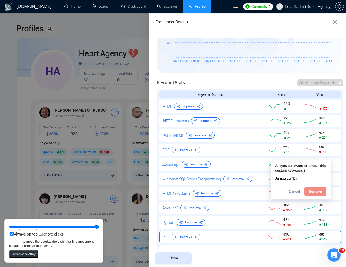
scroll to position [314, 0]
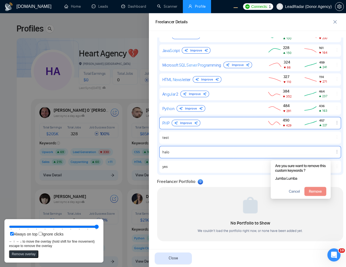
click at [335, 151] on icon "ellipsis" at bounding box center [337, 151] width 4 height 4
click at [320, 145] on span "Delete" at bounding box center [321, 143] width 10 height 5
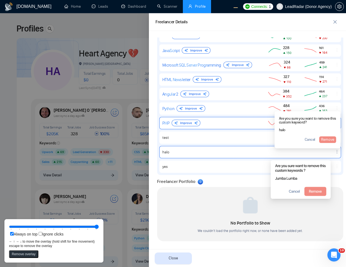
click at [85, 178] on div at bounding box center [173, 140] width 346 height 254
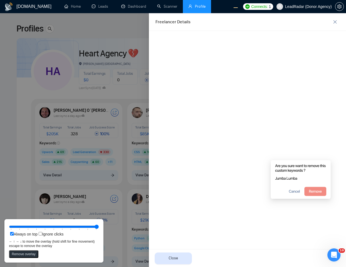
scroll to position [0, 0]
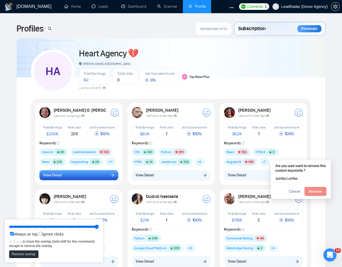
click at [92, 179] on button "View Detail" at bounding box center [78, 175] width 79 height 10
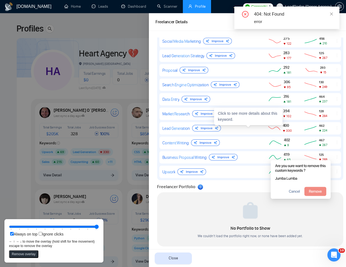
scroll to position [343, 0]
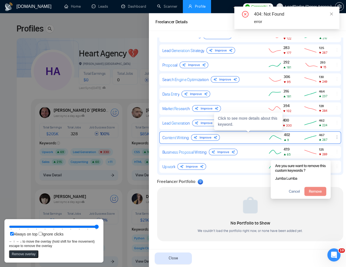
click at [333, 140] on div at bounding box center [336, 137] width 7 height 5
click at [327, 130] on button "Delete" at bounding box center [325, 129] width 23 height 6
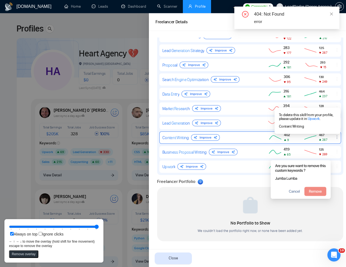
click at [338, 157] on icon at bounding box center [301, 182] width 80 height 58
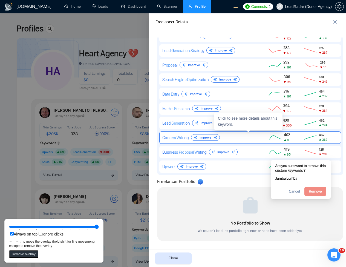
click at [70, 177] on div at bounding box center [173, 140] width 346 height 254
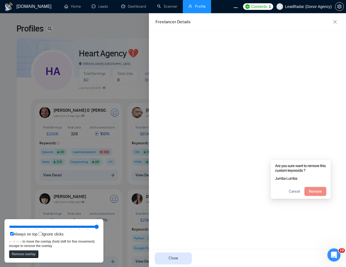
scroll to position [0, 0]
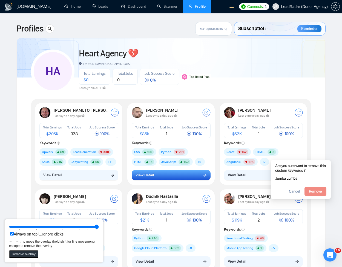
click at [160, 175] on button "View Detail" at bounding box center [171, 175] width 79 height 10
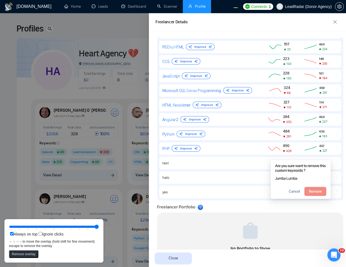
scroll to position [314, 0]
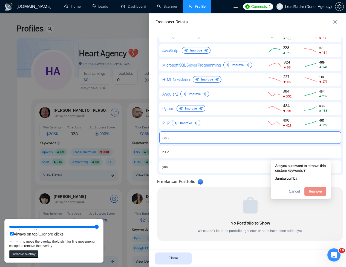
click at [335, 137] on icon "ellipsis" at bounding box center [337, 137] width 4 height 4
click at [324, 128] on button "Delete" at bounding box center [325, 129] width 23 height 6
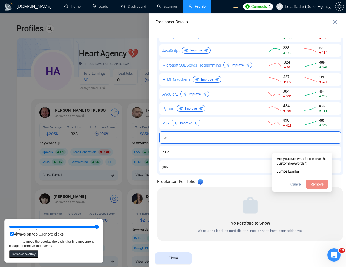
drag, startPoint x: 298, startPoint y: 176, endPoint x: 299, endPoint y: 169, distance: 7.3
click at [299, 169] on rect at bounding box center [302, 161] width 60 height 16
click at [337, 136] on icon "ellipsis" at bounding box center [337, 136] width 1 height 3
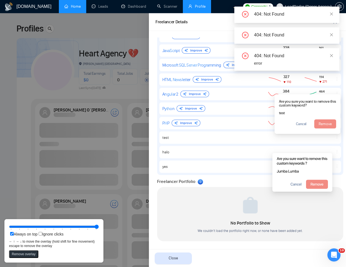
click at [123, 103] on div at bounding box center [173, 140] width 346 height 254
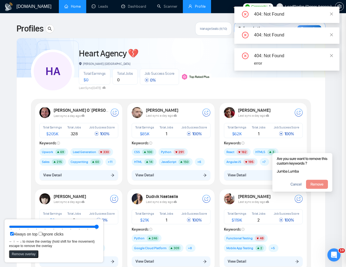
scroll to position [0, 0]
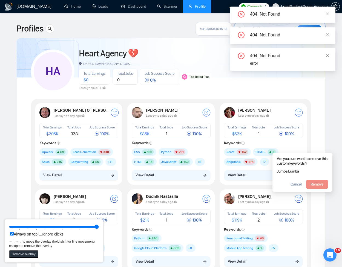
click at [166, 181] on div "[PERSON_NAME] Last sync a day ago Total Earnings $ 85K Total Jobs 1 Job Success…" at bounding box center [170, 144] width 85 height 80
click at [164, 177] on button "View Detail" at bounding box center [171, 175] width 79 height 10
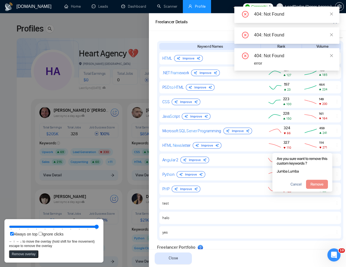
scroll to position [315, 0]
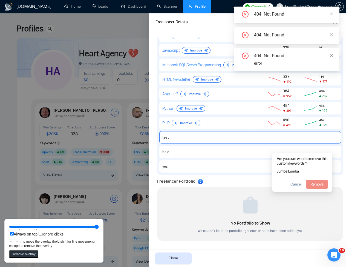
click at [335, 137] on icon "ellipsis" at bounding box center [337, 137] width 4 height 4
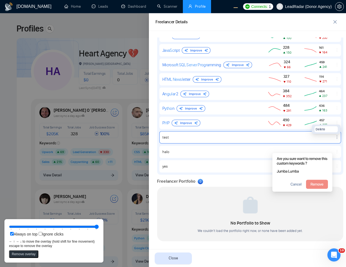
click at [317, 131] on span "Delete" at bounding box center [321, 128] width 10 height 5
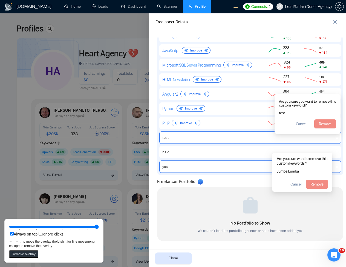
scroll to position [314, 0]
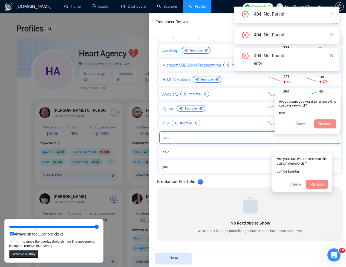
drag, startPoint x: 103, startPoint y: 146, endPoint x: 138, endPoint y: 174, distance: 43.9
click at [103, 146] on div at bounding box center [173, 140] width 346 height 254
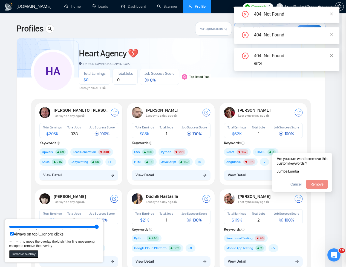
scroll to position [0, 0]
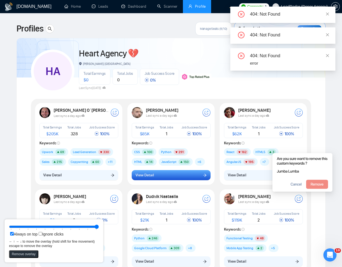
click at [148, 170] on button "View Detail" at bounding box center [171, 175] width 79 height 10
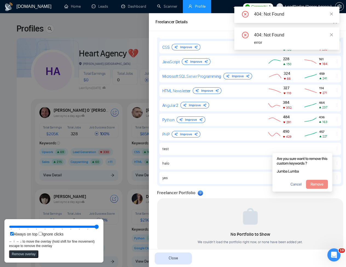
scroll to position [314, 0]
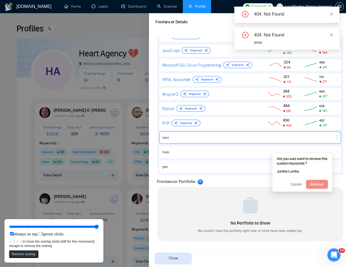
click at [335, 137] on icon "ellipsis" at bounding box center [337, 137] width 4 height 4
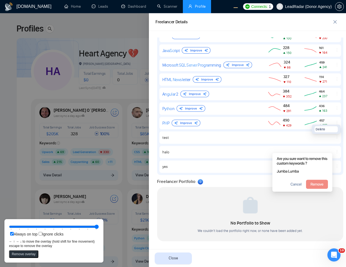
click at [226, 187] on div "No Portfolio to Show We couldn’t load the portfolio right now, or none have bee…" at bounding box center [250, 214] width 186 height 54
click at [302, 184] on rect at bounding box center [302, 184] width 60 height 15
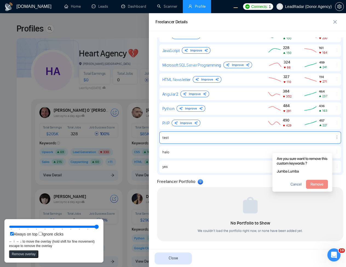
click at [335, 137] on icon "ellipsis" at bounding box center [337, 137] width 4 height 4
click at [329, 129] on button "Delete" at bounding box center [325, 129] width 23 height 6
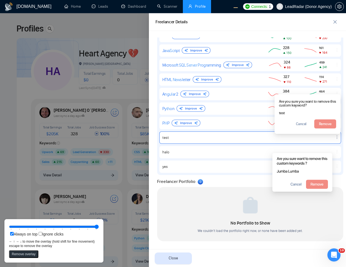
click at [25, 252] on button "Remove overlay" at bounding box center [23, 254] width 29 height 8
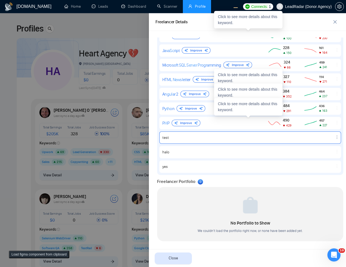
click at [22, 256] on button "Load figma component from clipboard" at bounding box center [39, 254] width 60 height 8
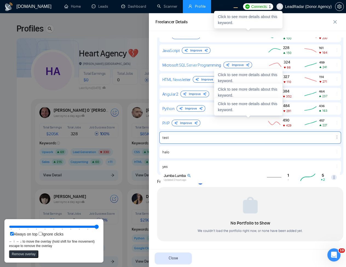
drag, startPoint x: 298, startPoint y: 154, endPoint x: 201, endPoint y: 179, distance: 99.7
click at [201, 179] on rect at bounding box center [250, 177] width 180 height 12
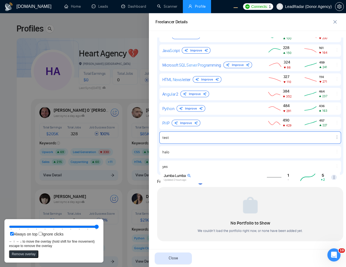
click at [117, 80] on div at bounding box center [173, 140] width 346 height 254
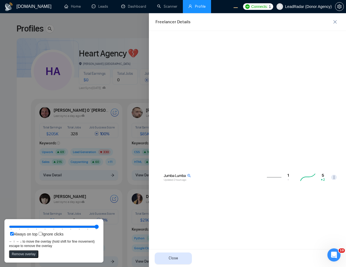
scroll to position [0, 0]
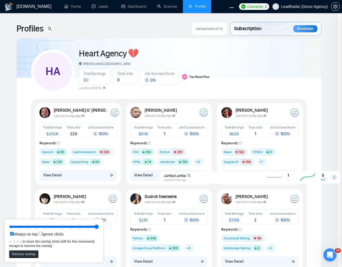
click at [138, 172] on span "View Detail" at bounding box center [143, 175] width 18 height 6
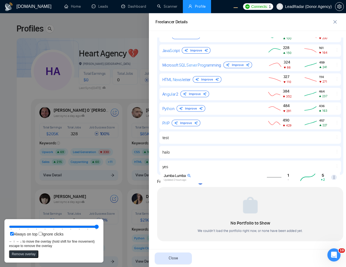
scroll to position [314, 0]
drag, startPoint x: 172, startPoint y: 178, endPoint x: 170, endPoint y: 167, distance: 10.8
click at [170, 167] on rect at bounding box center [249, 166] width 180 height 12
drag, startPoint x: 73, startPoint y: 225, endPoint x: 42, endPoint y: 228, distance: 31.6
type input "30"
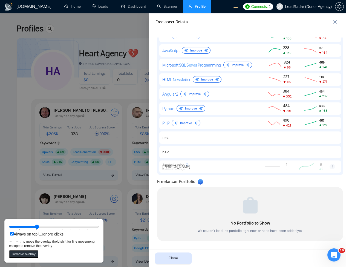
click at [42, 228] on input "range" at bounding box center [54, 227] width 90 height 6
click at [214, 164] on rect at bounding box center [249, 168] width 180 height 12
drag, startPoint x: 186, startPoint y: 164, endPoint x: 186, endPoint y: 167, distance: 3.8
click at [186, 167] on rect at bounding box center [249, 172] width 180 height 12
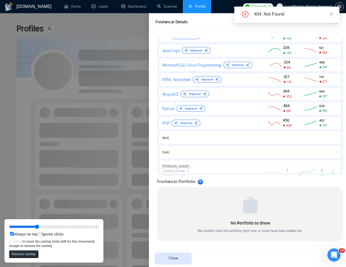
click at [103, 146] on div at bounding box center [173, 140] width 346 height 254
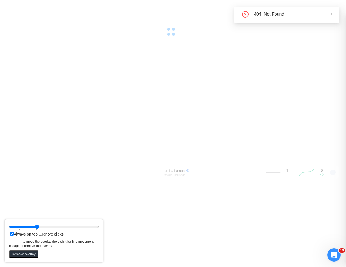
scroll to position [0, 0]
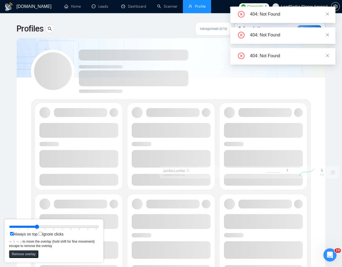
click at [108, 180] on span at bounding box center [78, 180] width 79 height 12
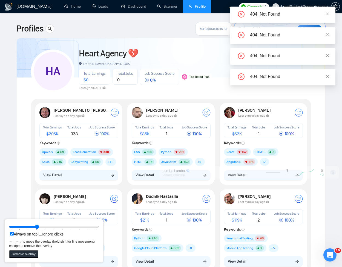
click at [94, 183] on div "[PERSON_NAME] O`[PERSON_NAME] Last sync a day ago Total Earnings $ 205K Total J…" at bounding box center [78, 144] width 85 height 80
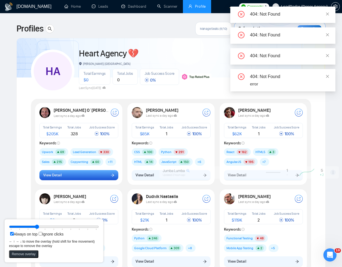
click at [103, 174] on button "View Detail" at bounding box center [78, 175] width 79 height 10
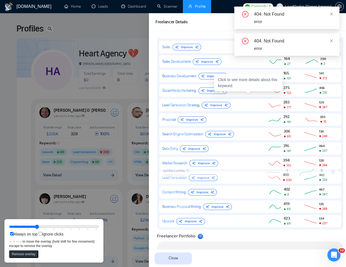
scroll to position [295, 0]
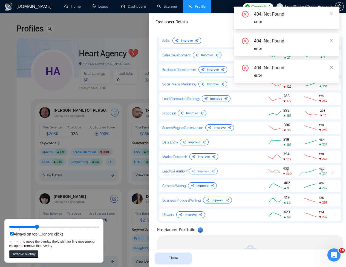
click at [57, 171] on div at bounding box center [173, 140] width 346 height 254
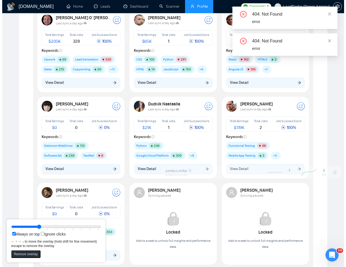
scroll to position [99, 0]
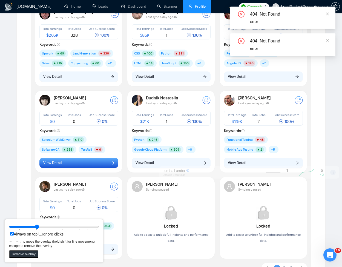
click at [102, 165] on button "View Detail" at bounding box center [78, 163] width 79 height 10
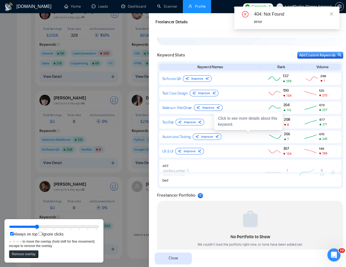
scroll to position [242, 0]
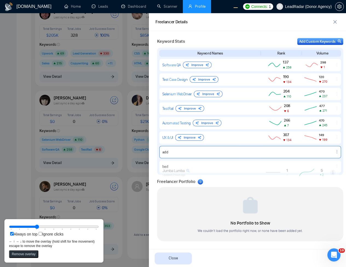
click at [335, 152] on icon "ellipsis" at bounding box center [337, 151] width 4 height 4
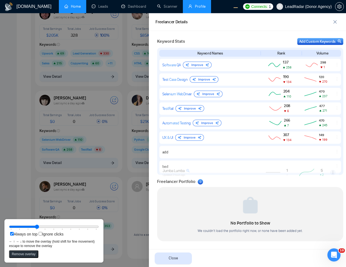
click at [12, 146] on div at bounding box center [173, 140] width 346 height 254
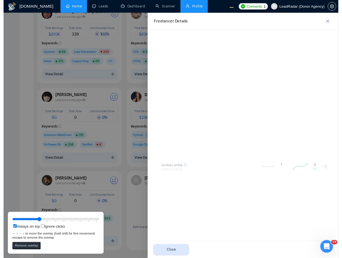
scroll to position [0, 0]
